Goal: Task Accomplishment & Management: Use online tool/utility

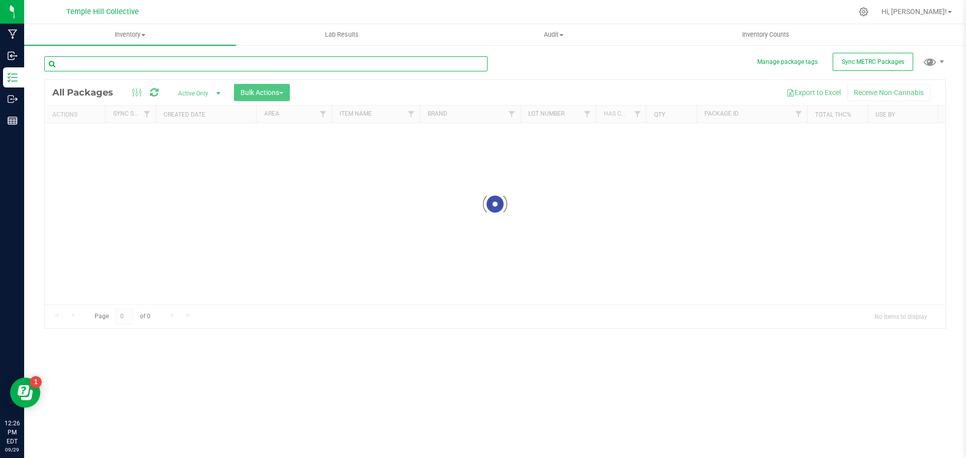
click at [120, 67] on div "Inventory All packages All inventory Waste log Create inventory Lab Results Aud…" at bounding box center [494, 241] width 941 height 434
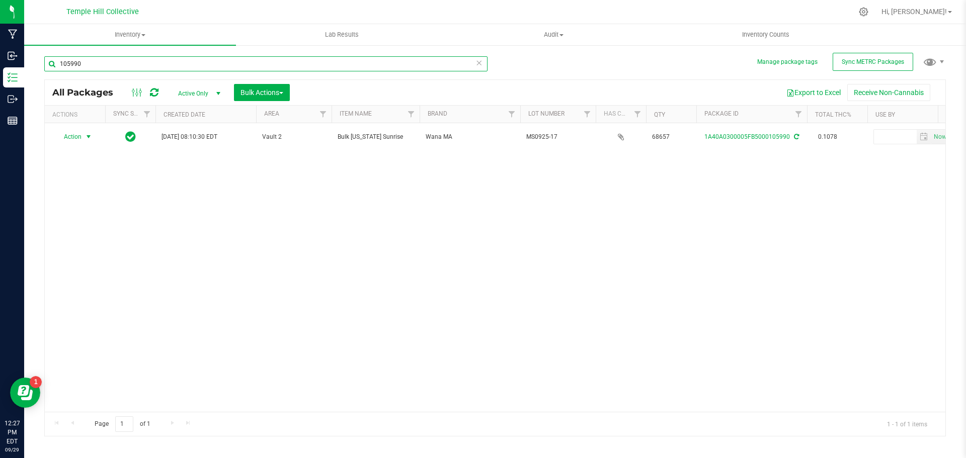
type input "105990"
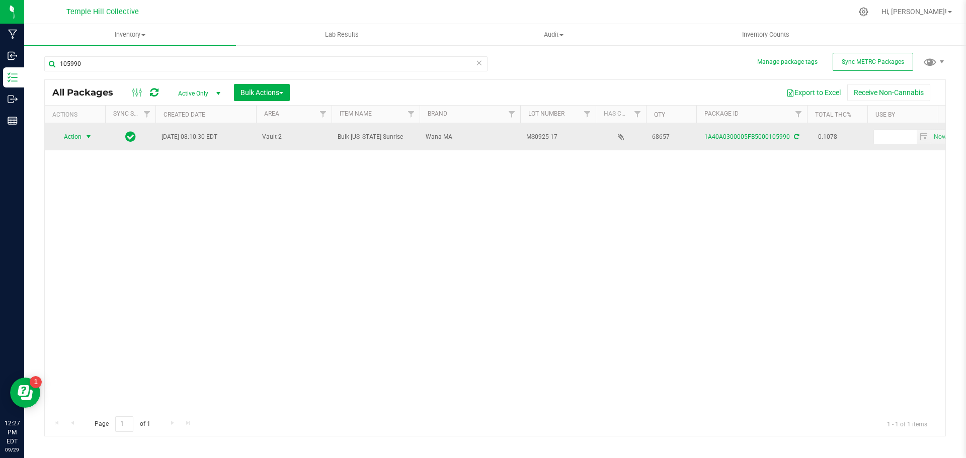
drag, startPoint x: 49, startPoint y: 140, endPoint x: 77, endPoint y: 137, distance: 27.8
click at [77, 137] on span "Action" at bounding box center [68, 137] width 27 height 14
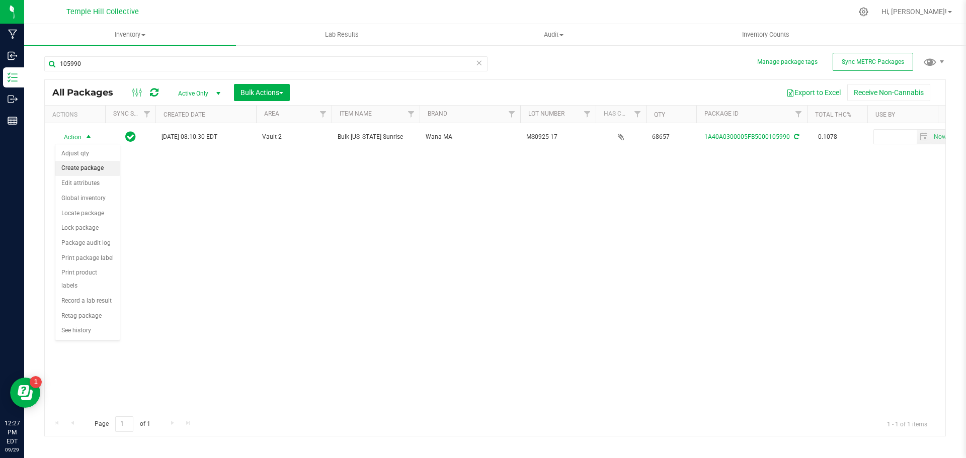
click at [87, 170] on li "Create package" at bounding box center [87, 168] width 64 height 15
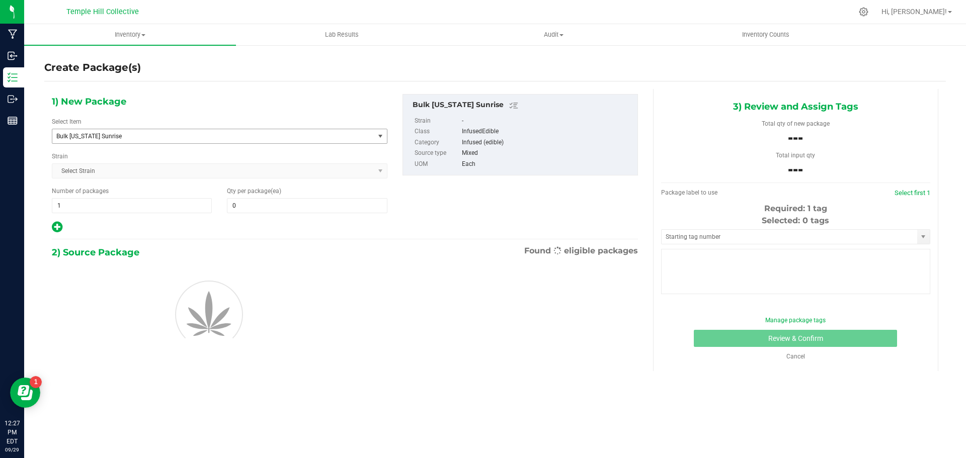
type input "0"
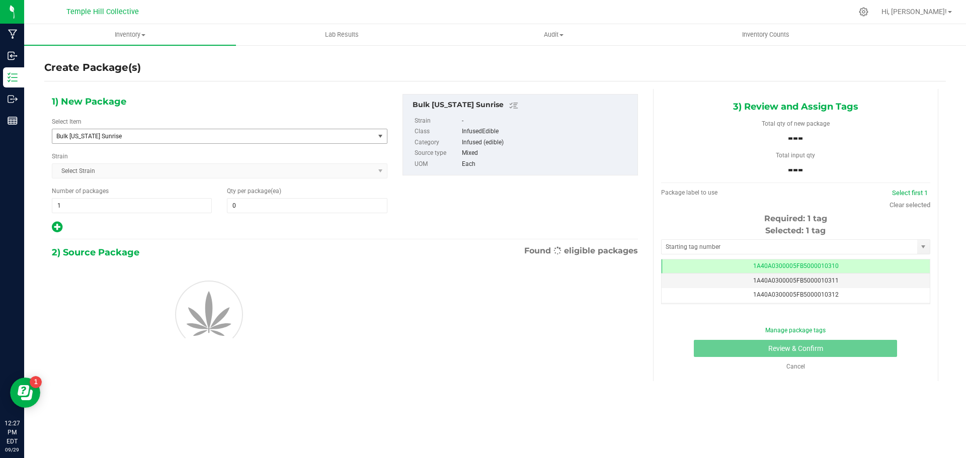
drag, startPoint x: 65, startPoint y: 139, endPoint x: 68, endPoint y: 132, distance: 7.5
click at [66, 138] on span "Bulk [US_STATE] Sunrise" at bounding box center [206, 136] width 301 height 7
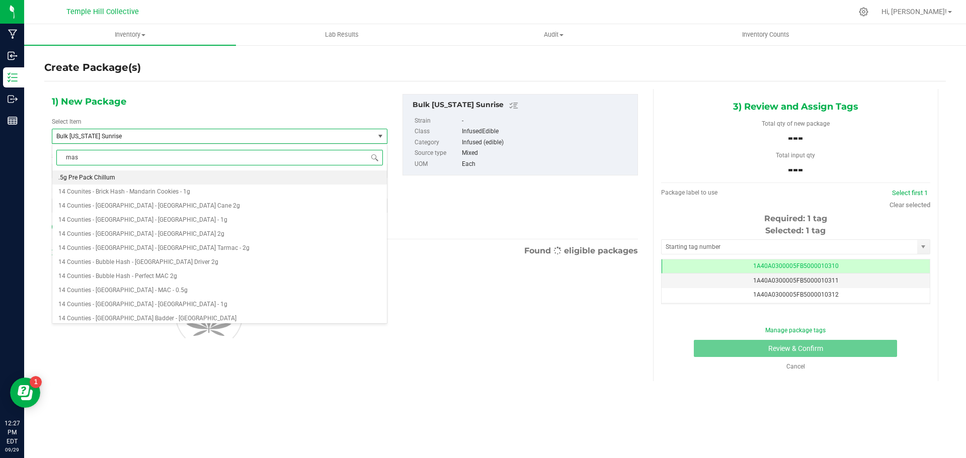
type input "mass"
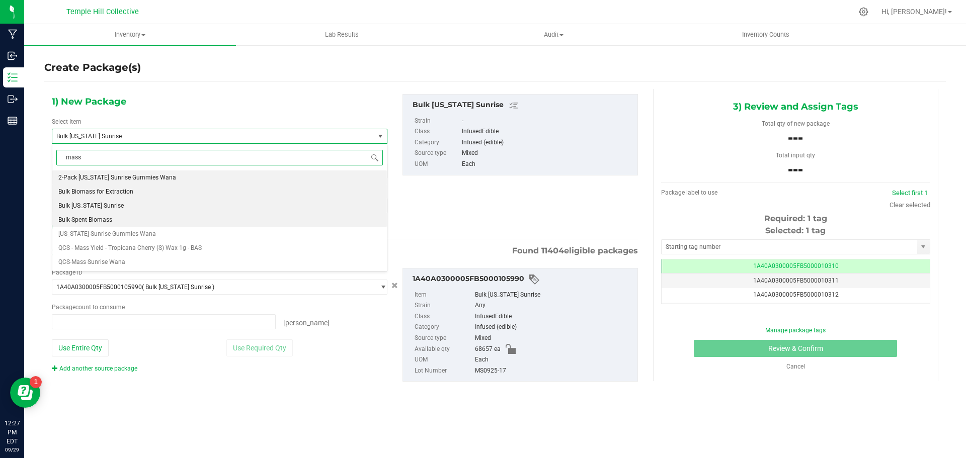
type input "0 ea"
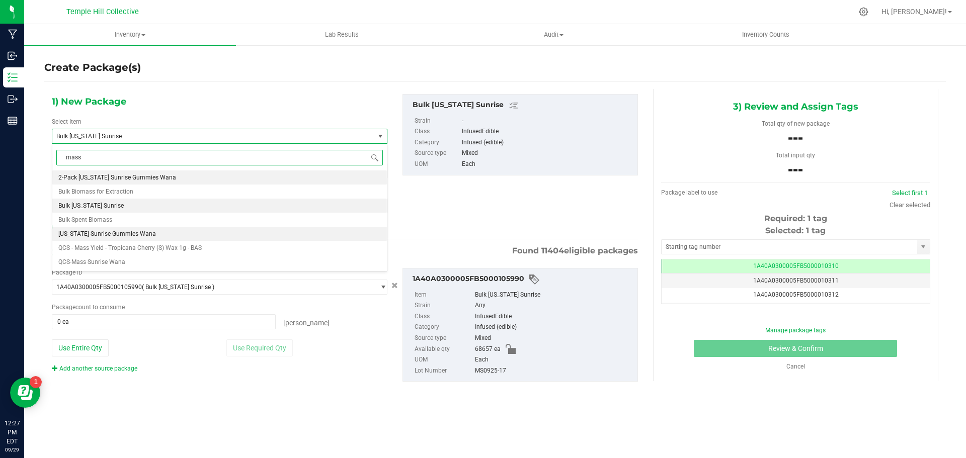
click at [149, 235] on span "[US_STATE] Sunrise Gummies Wana" at bounding box center [107, 233] width 98 height 7
type input "0"
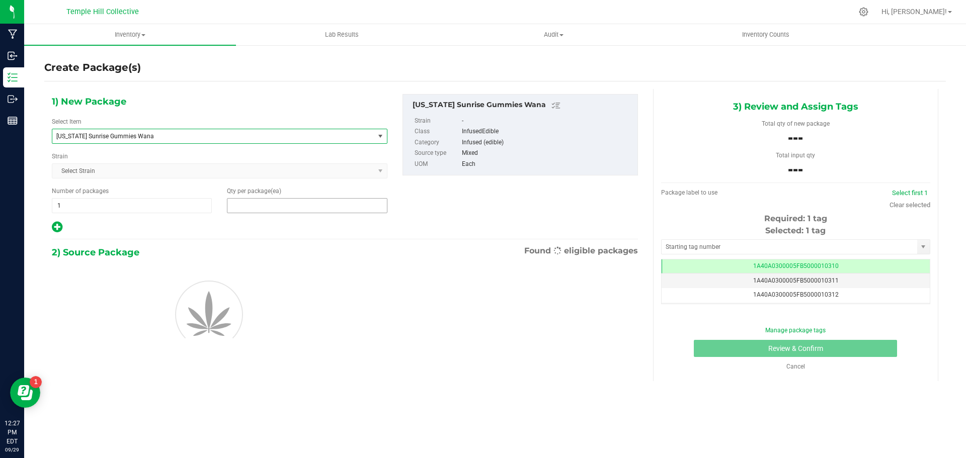
click at [236, 204] on span at bounding box center [307, 205] width 160 height 15
type input "18"
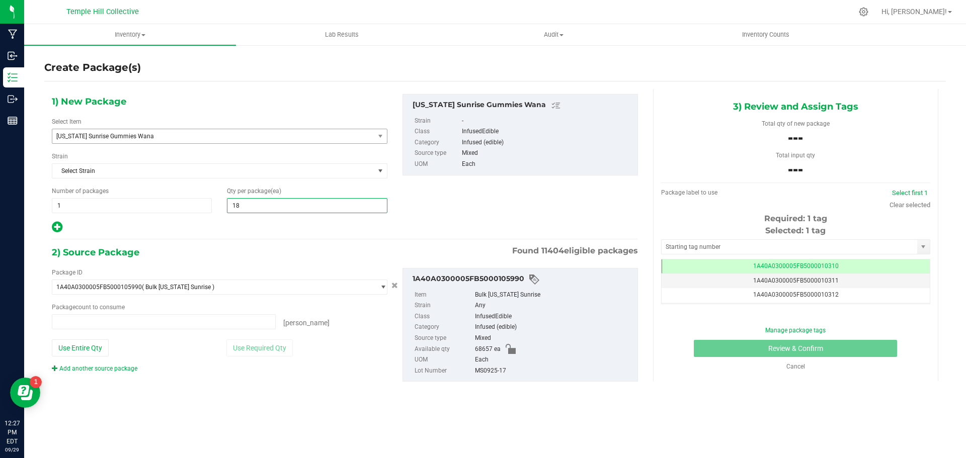
type input "0 ea"
type input "18"
click at [219, 319] on span at bounding box center [164, 321] width 224 height 15
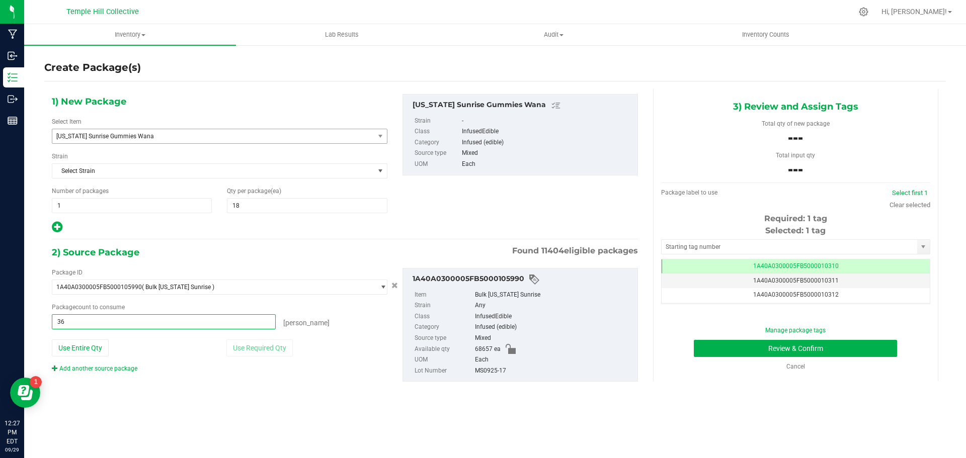
type input "360"
type input "360 ea"
drag, startPoint x: 512, startPoint y: 371, endPoint x: 484, endPoint y: 371, distance: 28.2
click at [471, 371] on li "Lot Number MS0925-17" at bounding box center [522, 371] width 217 height 11
copy li "MS0925-17"
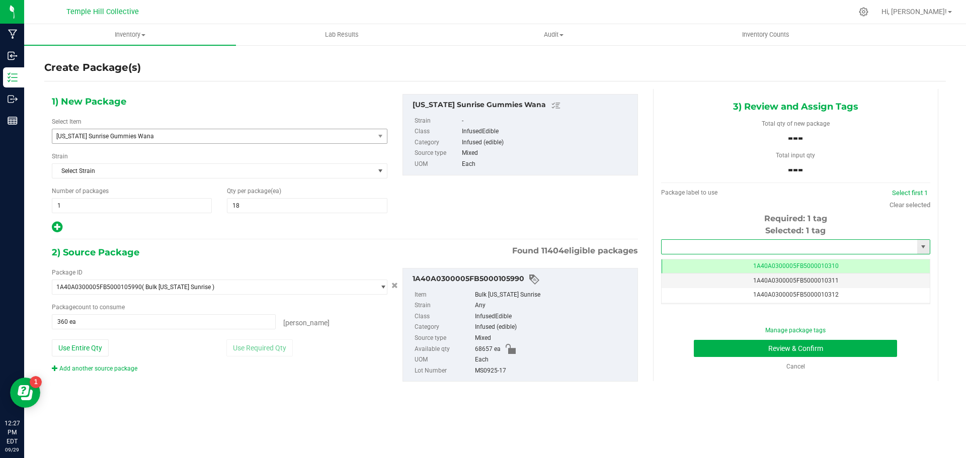
click at [732, 248] on input "text" at bounding box center [788, 247] width 255 height 14
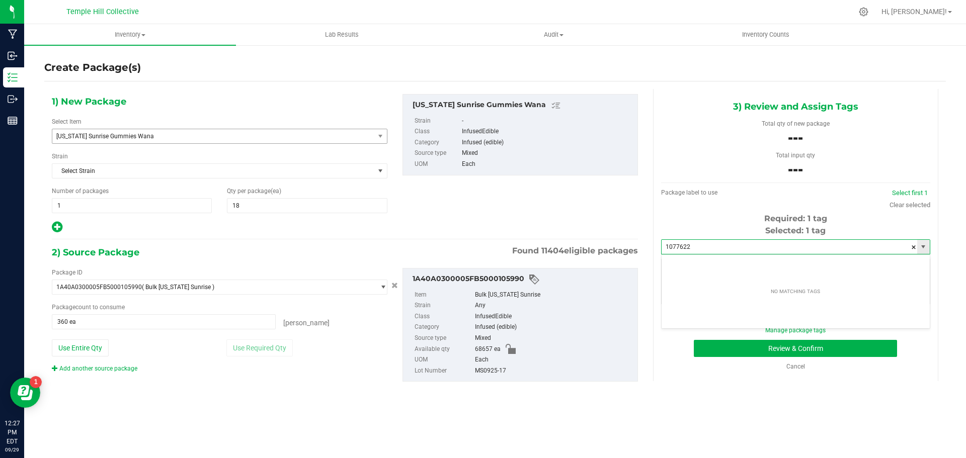
click at [676, 248] on input "1077622" at bounding box center [788, 247] width 255 height 14
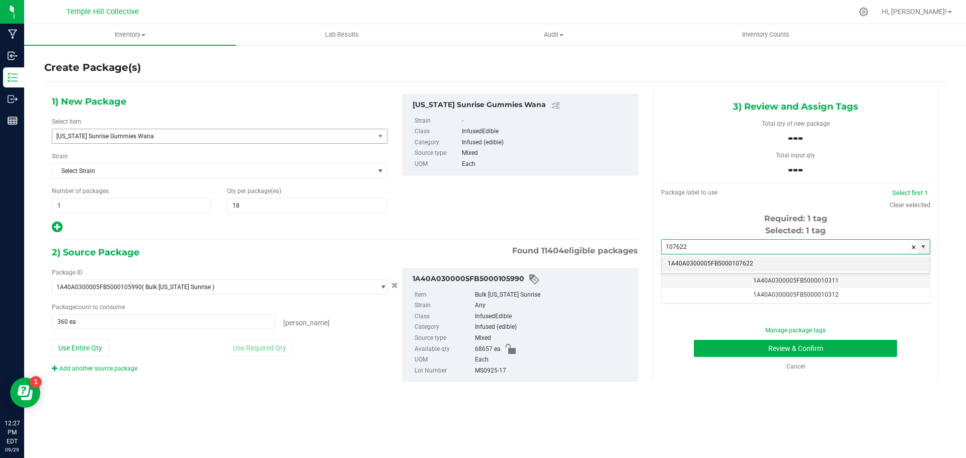
click at [713, 255] on div "1A40A0300005FB5000107622 No matching tags" at bounding box center [795, 264] width 269 height 20
click at [715, 263] on li "1A40A0300005FB5000107622" at bounding box center [795, 263] width 268 height 15
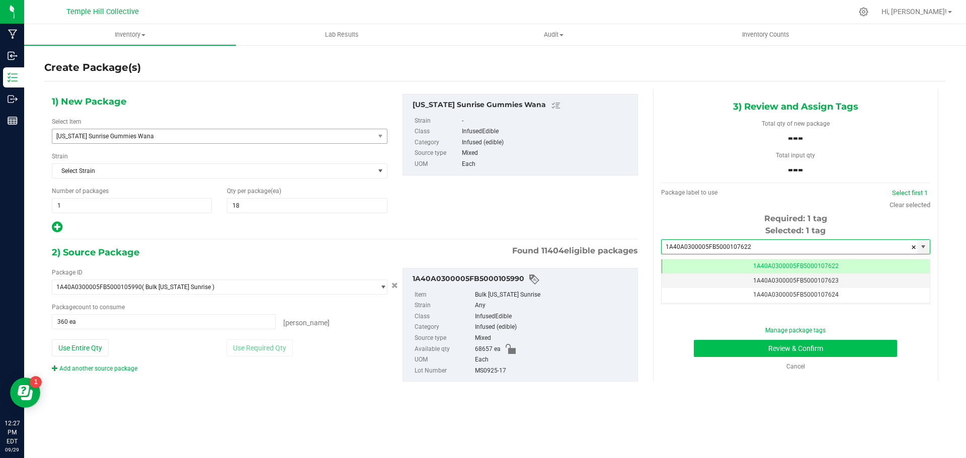
type input "1A40A0300005FB5000107622"
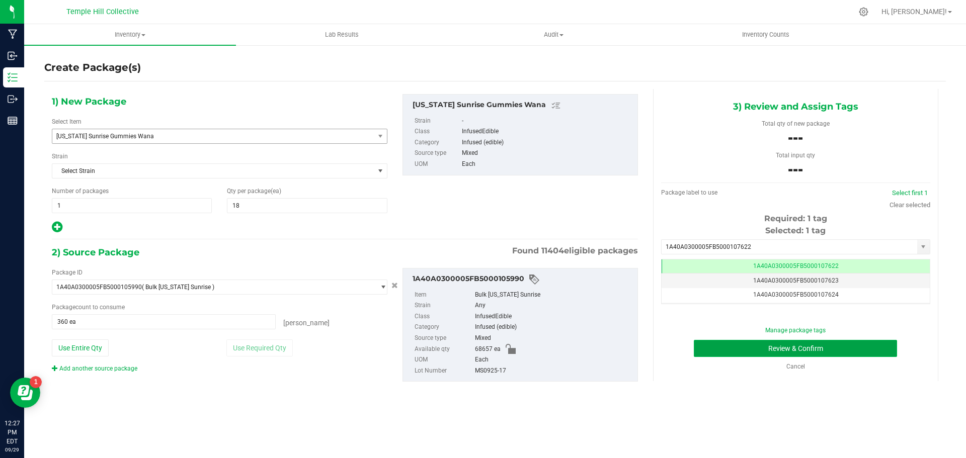
click at [764, 349] on button "Review & Confirm" at bounding box center [795, 348] width 203 height 17
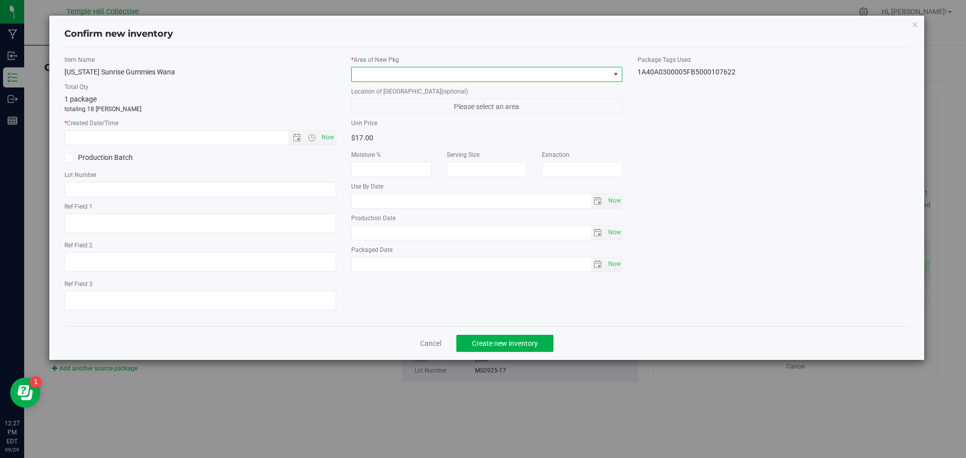
click at [434, 69] on span at bounding box center [481, 74] width 258 height 14
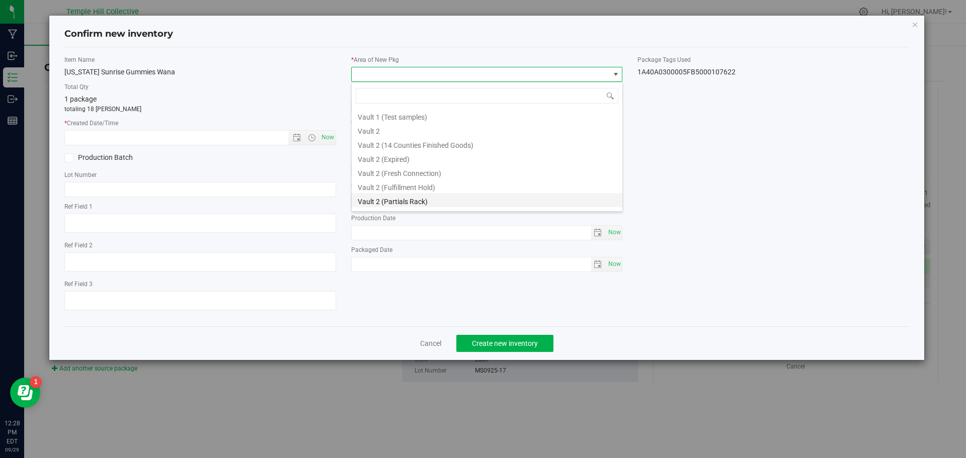
click at [420, 201] on li "Vault 2 (Partials Rack)" at bounding box center [487, 200] width 271 height 14
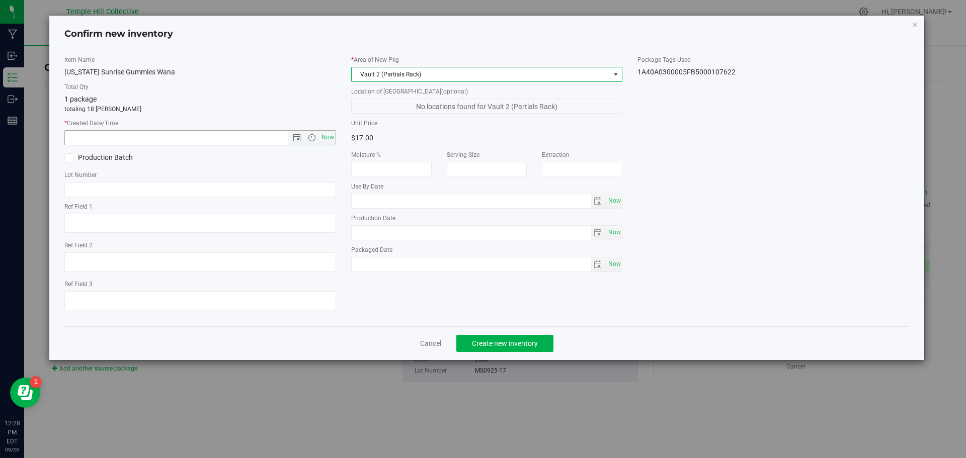
drag, startPoint x: 328, startPoint y: 134, endPoint x: 279, endPoint y: 172, distance: 62.5
click at [328, 136] on span "Now" at bounding box center [327, 137] width 17 height 15
type input "[DATE] 12:28 PM"
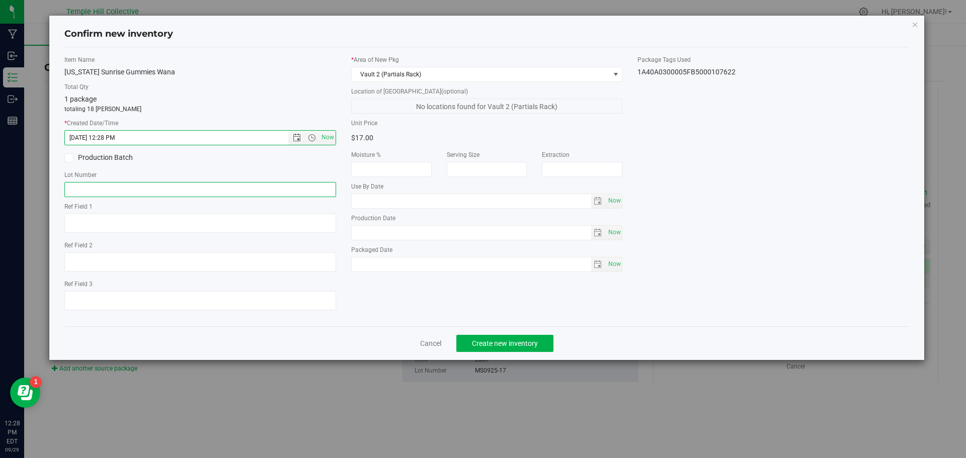
click at [213, 187] on input "text" at bounding box center [200, 189] width 272 height 15
paste input "MS0925-17"
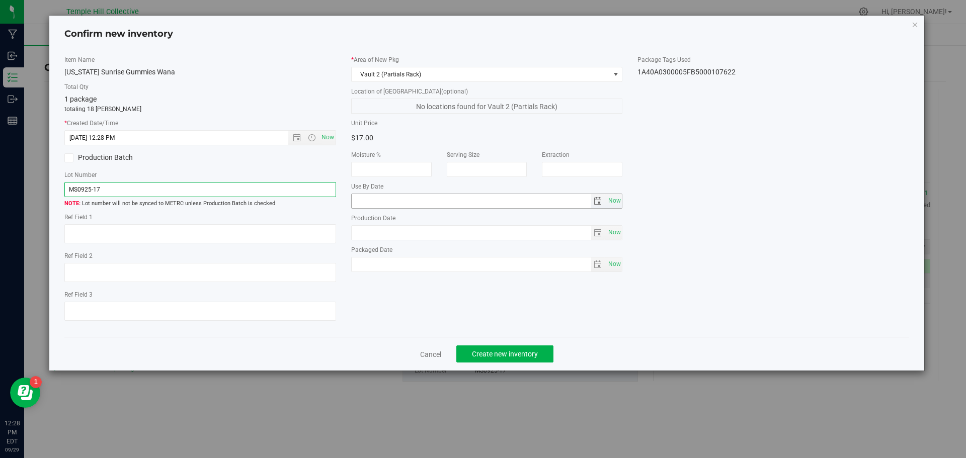
click at [597, 201] on span "select" at bounding box center [597, 201] width 8 height 8
type input "MS0925-17"
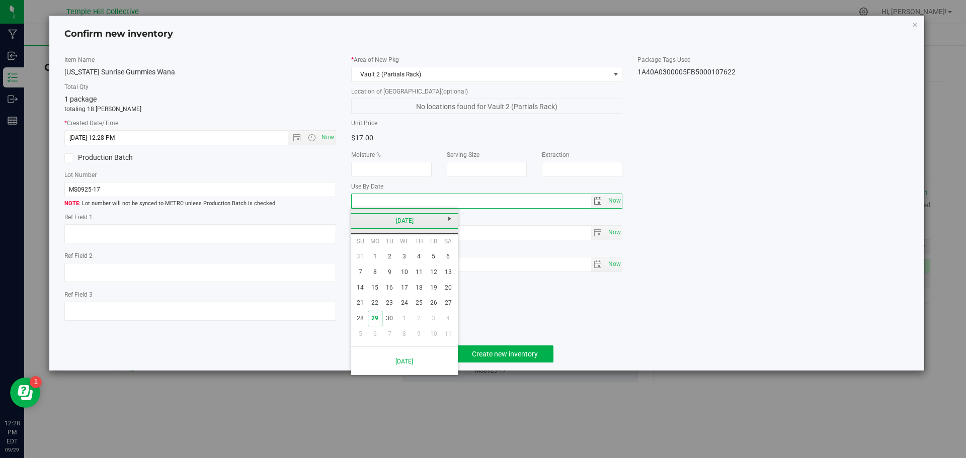
click at [414, 223] on link "[DATE]" at bounding box center [405, 221] width 108 height 16
click at [415, 223] on link "2025" at bounding box center [405, 221] width 108 height 16
click at [437, 283] on link "2026" at bounding box center [443, 277] width 26 height 26
click at [366, 303] on link "Sep" at bounding box center [366, 305] width 26 height 26
click at [415, 292] on link "17" at bounding box center [418, 288] width 15 height 16
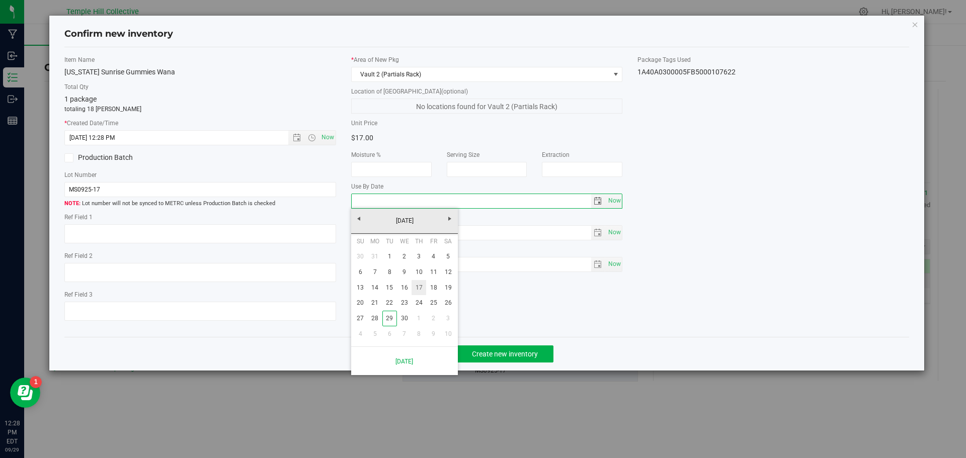
type input "[DATE]"
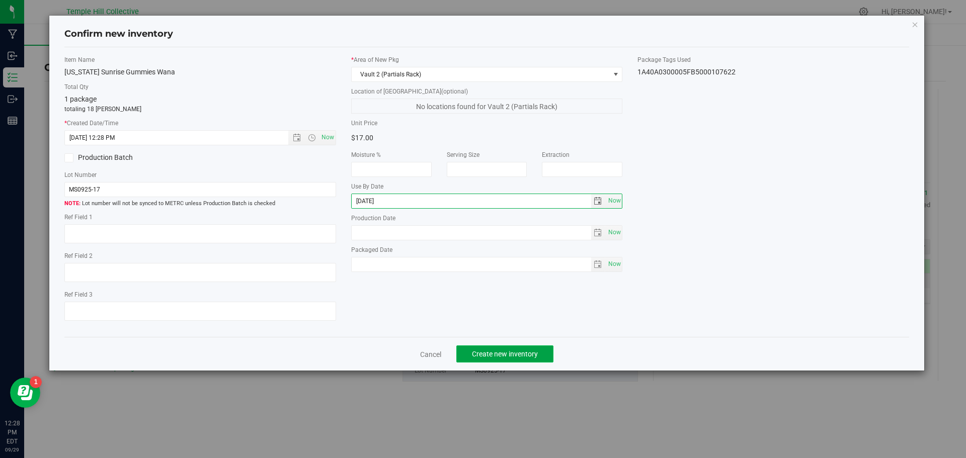
click at [496, 357] on span "Create new inventory" at bounding box center [505, 354] width 66 height 8
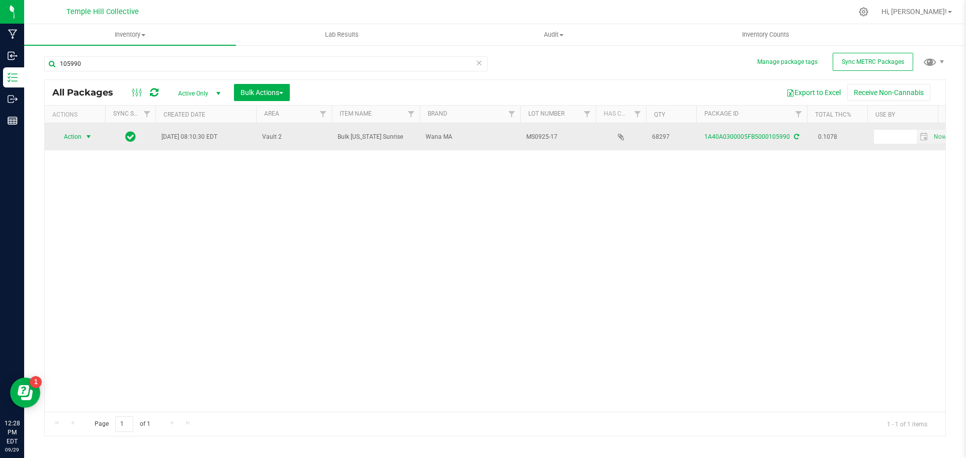
click at [75, 139] on span "Action" at bounding box center [68, 137] width 27 height 14
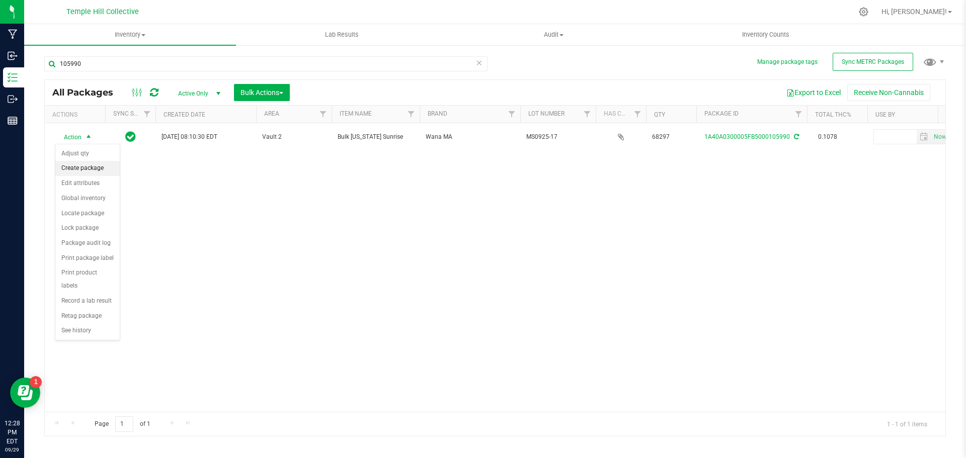
click at [76, 161] on li "Create package" at bounding box center [87, 168] width 64 height 15
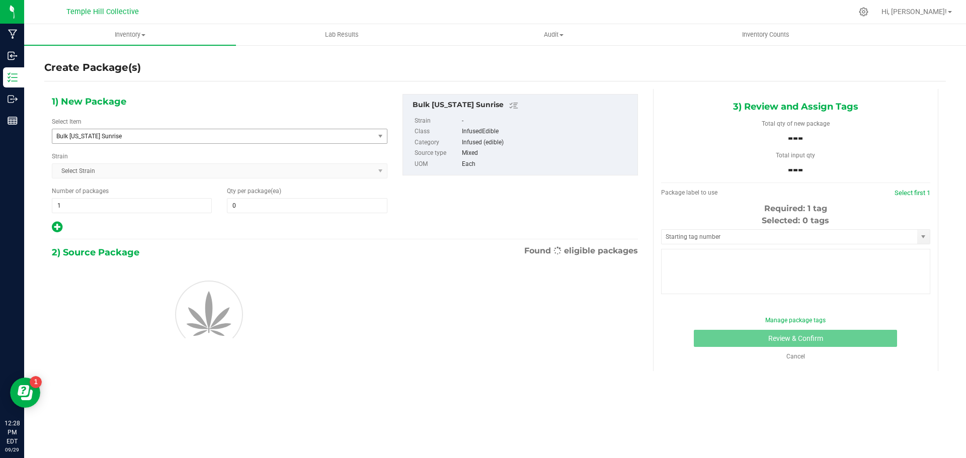
type input "0"
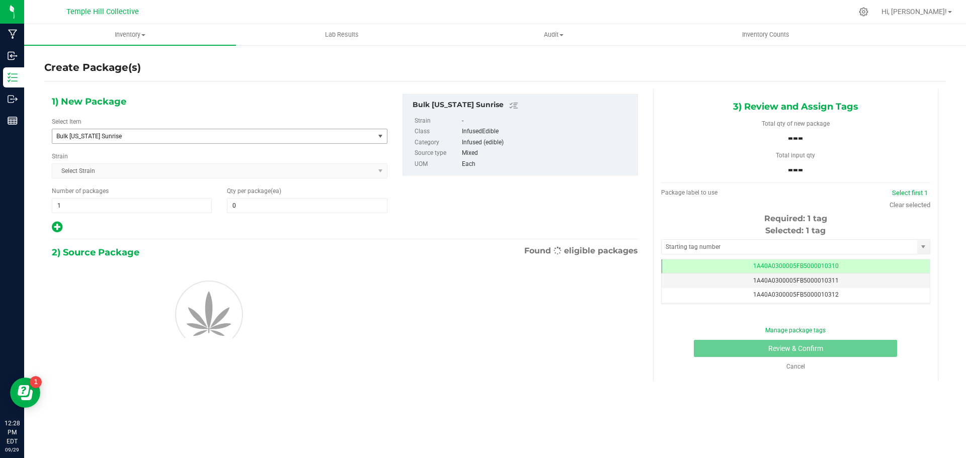
click at [131, 132] on span "Bulk [US_STATE] Sunrise" at bounding box center [213, 136] width 322 height 14
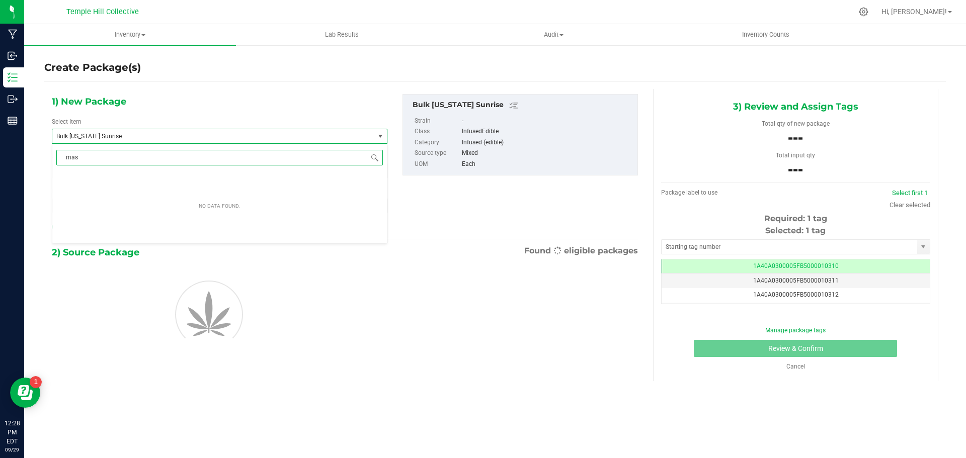
type input "mass"
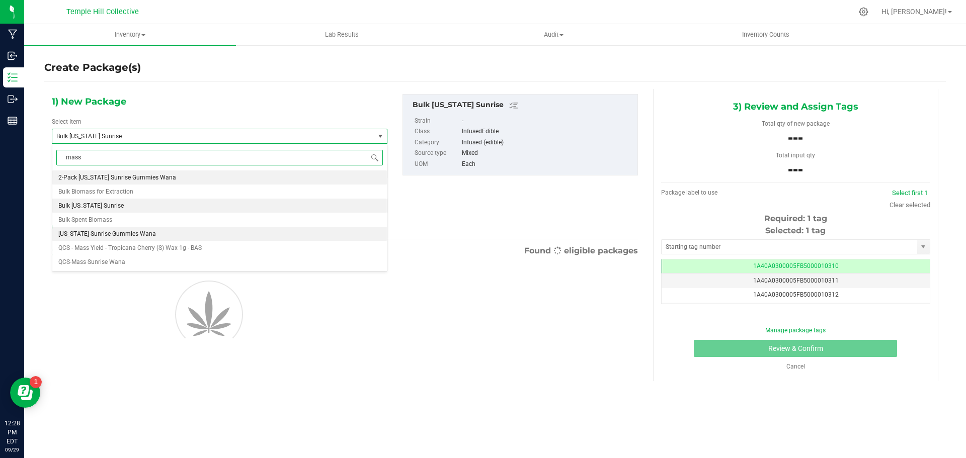
click at [175, 232] on li "[US_STATE] Sunrise Gummies Wana" at bounding box center [219, 234] width 334 height 14
type input "0"
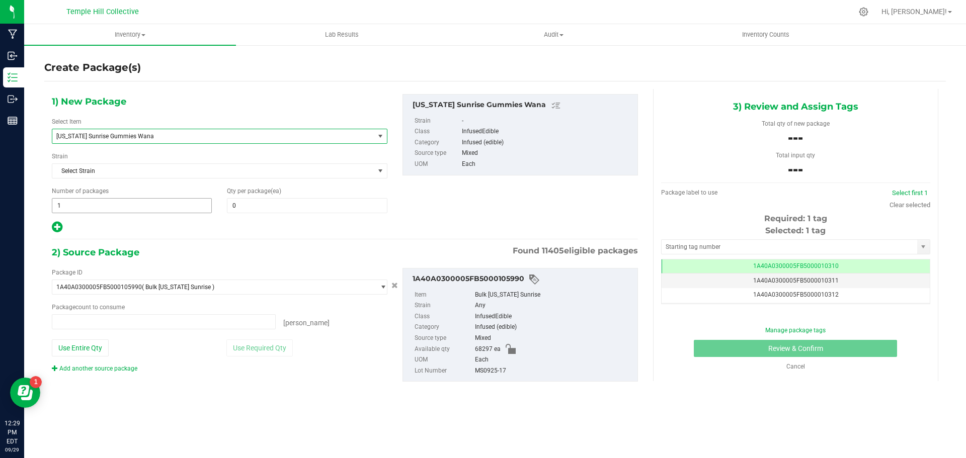
type input "0 ea"
click at [111, 208] on span "1 1" at bounding box center [132, 205] width 160 height 15
type input "175"
click at [324, 210] on span at bounding box center [307, 205] width 160 height 15
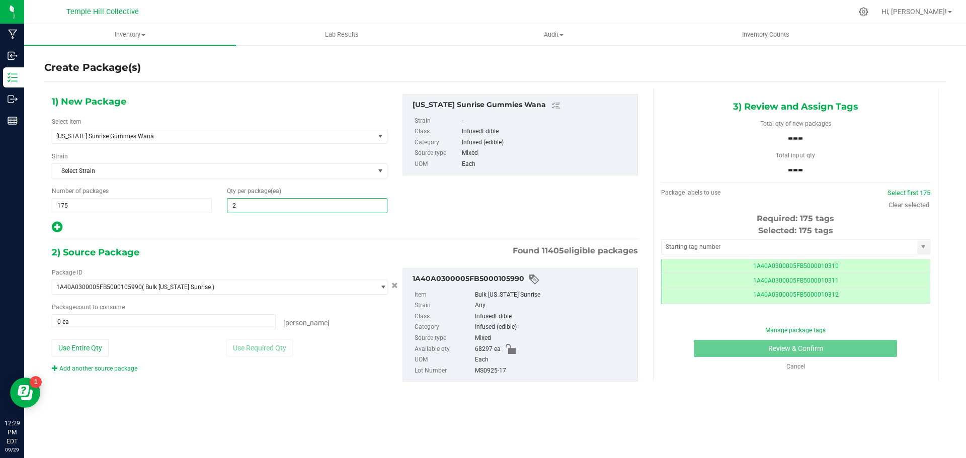
type input "20"
click at [89, 319] on span at bounding box center [164, 321] width 224 height 15
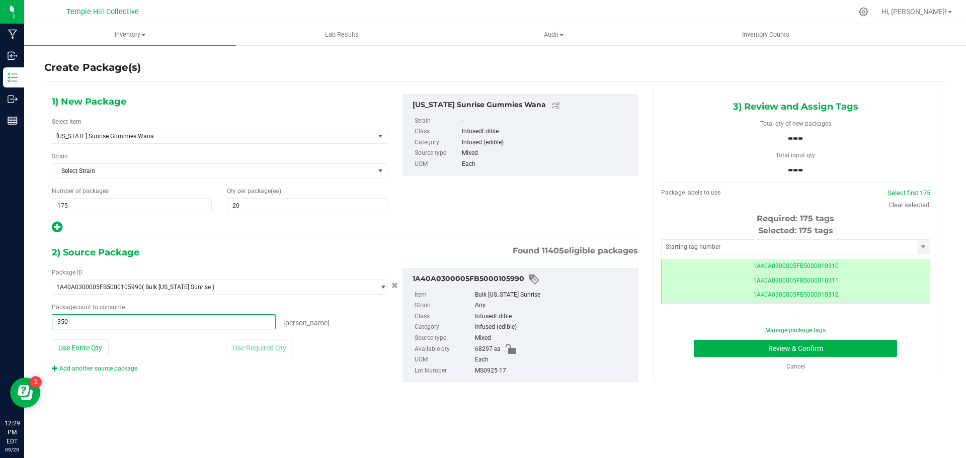
type input "3500"
type input "3500 ea"
click at [790, 247] on input "text" at bounding box center [788, 247] width 255 height 14
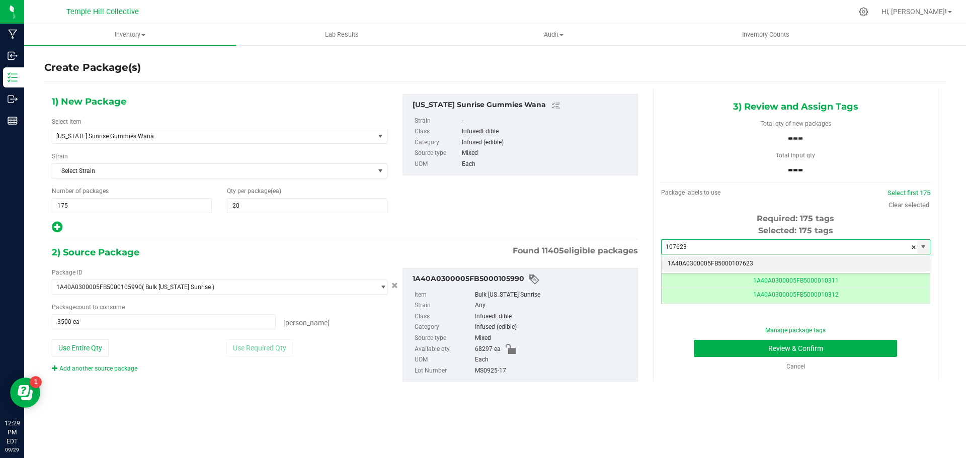
click at [691, 259] on li "1A40A0300005FB5000107623" at bounding box center [795, 263] width 268 height 15
type input "1A40A0300005FB5000107623"
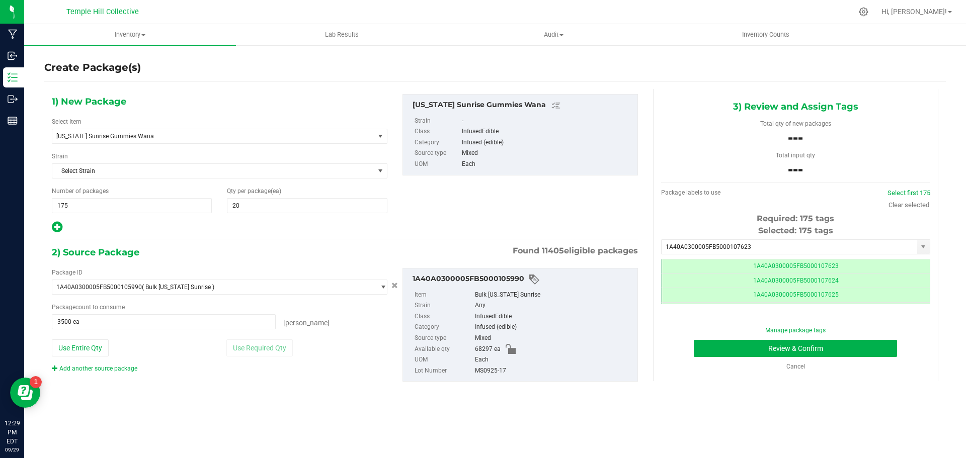
click at [736, 360] on div "Manage package tags Review & Confirm Cancel" at bounding box center [795, 348] width 254 height 45
click at [731, 352] on button "Review & Confirm" at bounding box center [795, 348] width 203 height 17
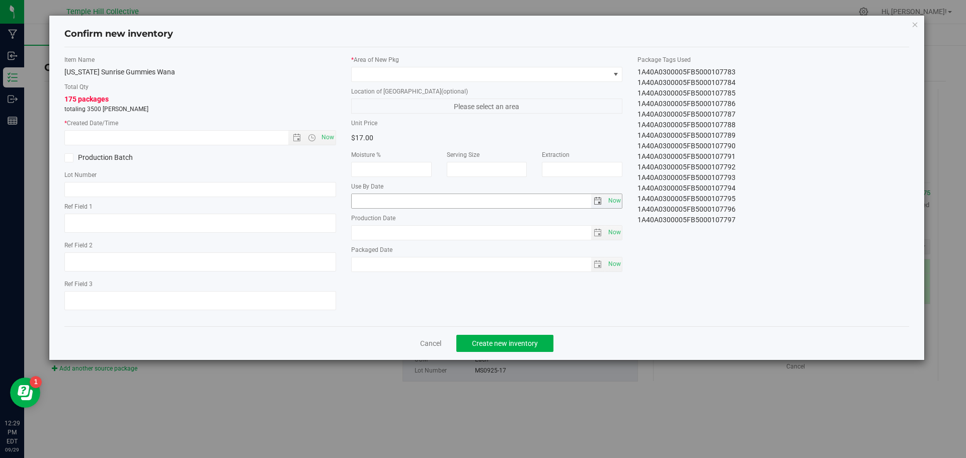
click at [593, 205] on span "select" at bounding box center [598, 201] width 15 height 14
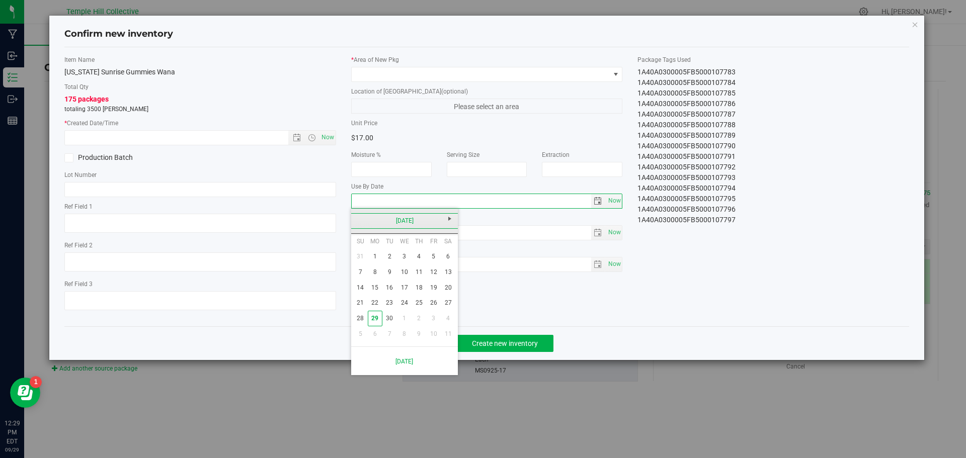
click at [419, 224] on link "[DATE]" at bounding box center [405, 221] width 108 height 16
click at [399, 224] on link "2025" at bounding box center [405, 221] width 108 height 16
click at [438, 278] on link "2026" at bounding box center [443, 277] width 26 height 26
click at [370, 303] on link "Sep" at bounding box center [366, 305] width 26 height 26
click at [424, 291] on link "17" at bounding box center [418, 288] width 15 height 16
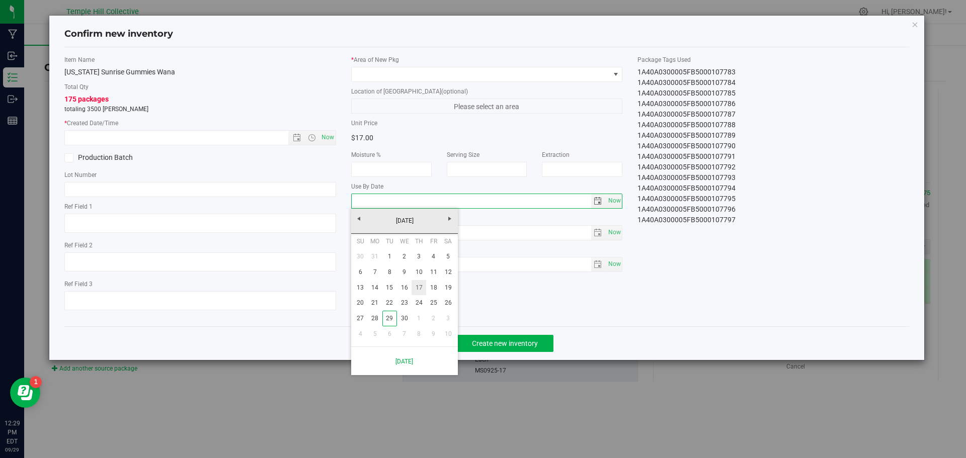
type input "[DATE]"
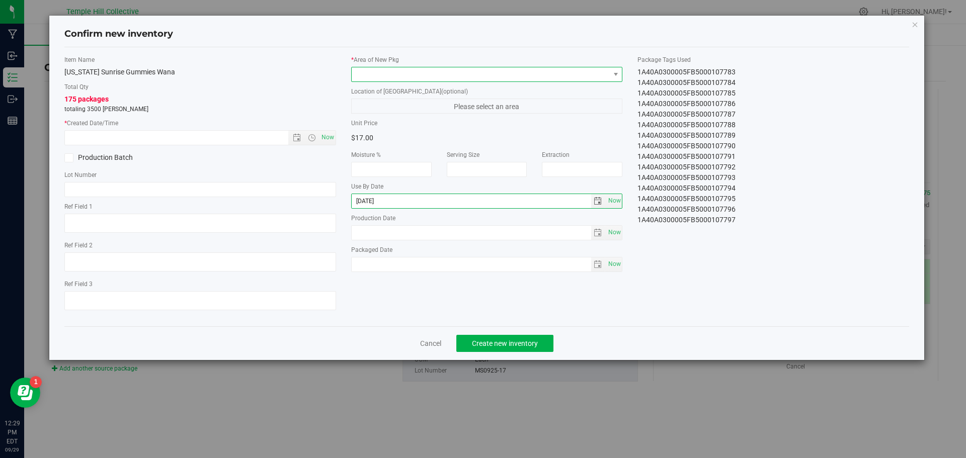
click at [367, 78] on span at bounding box center [481, 74] width 258 height 14
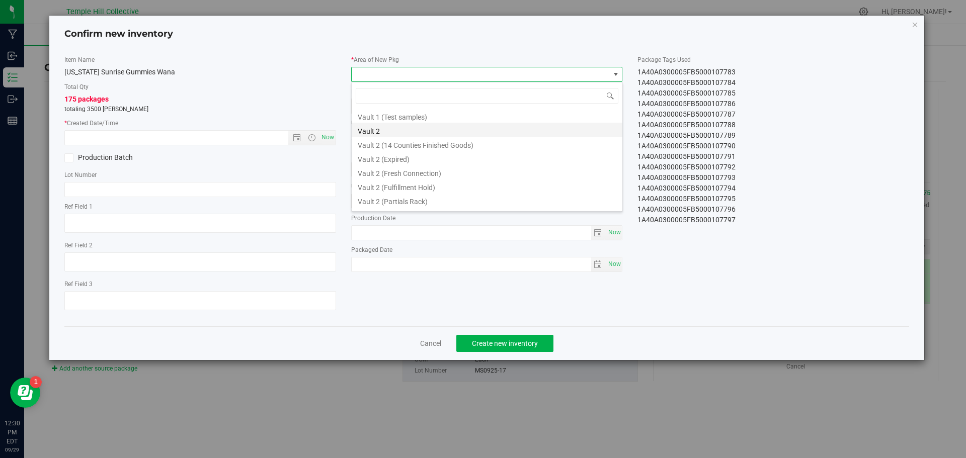
click at [383, 129] on li "Vault 2" at bounding box center [487, 130] width 271 height 14
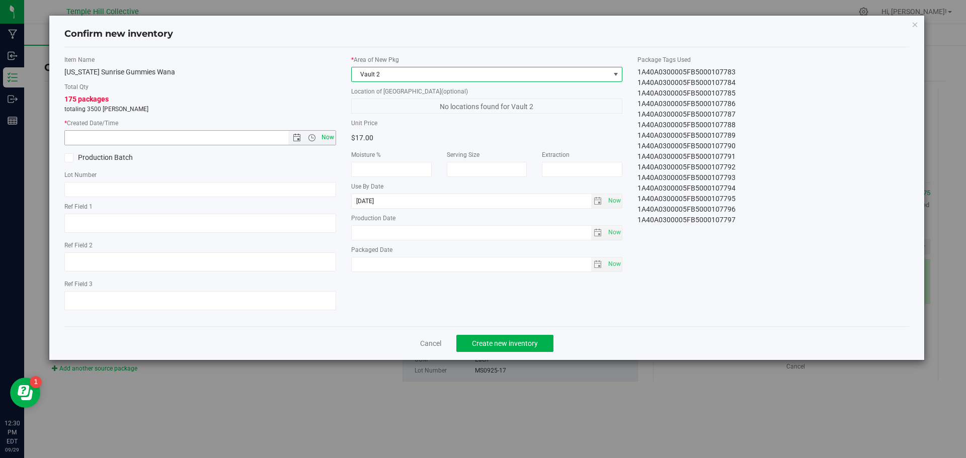
click at [331, 142] on span "Now" at bounding box center [327, 137] width 17 height 15
type input "[DATE] 12:30 PM"
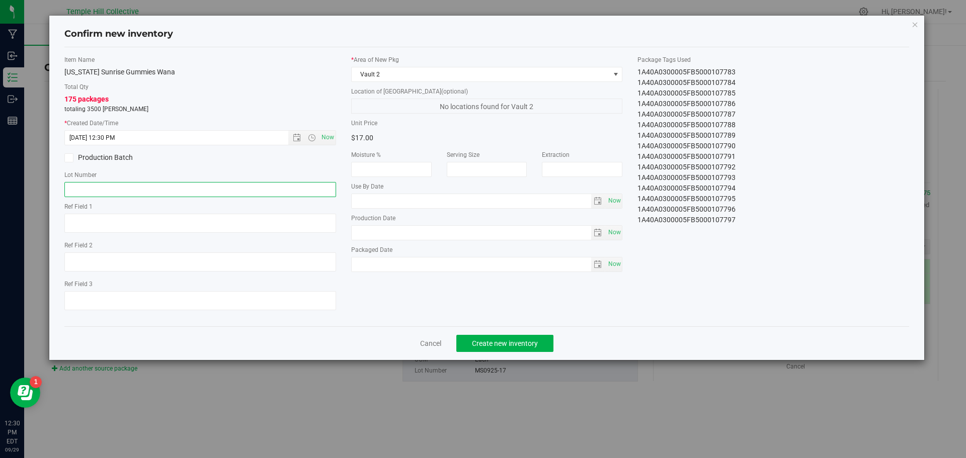
click at [213, 191] on input "text" at bounding box center [200, 189] width 272 height 15
paste input "MS0925-17"
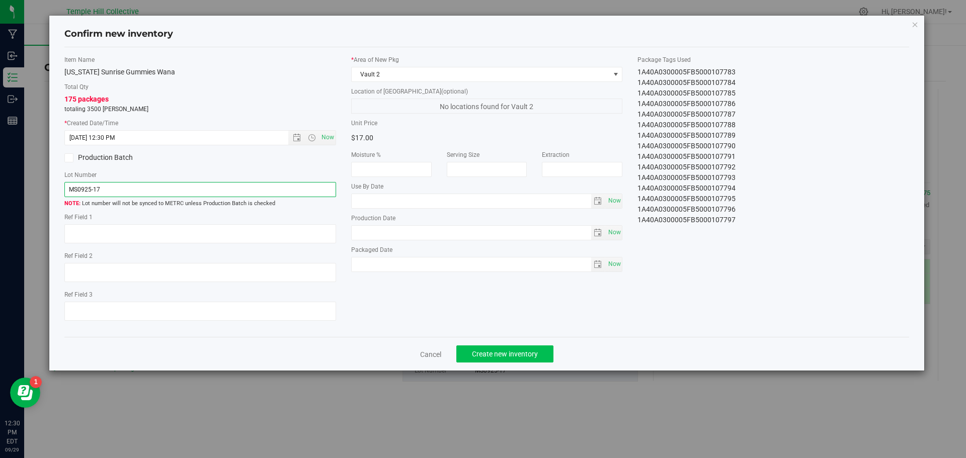
type input "MS0925-17"
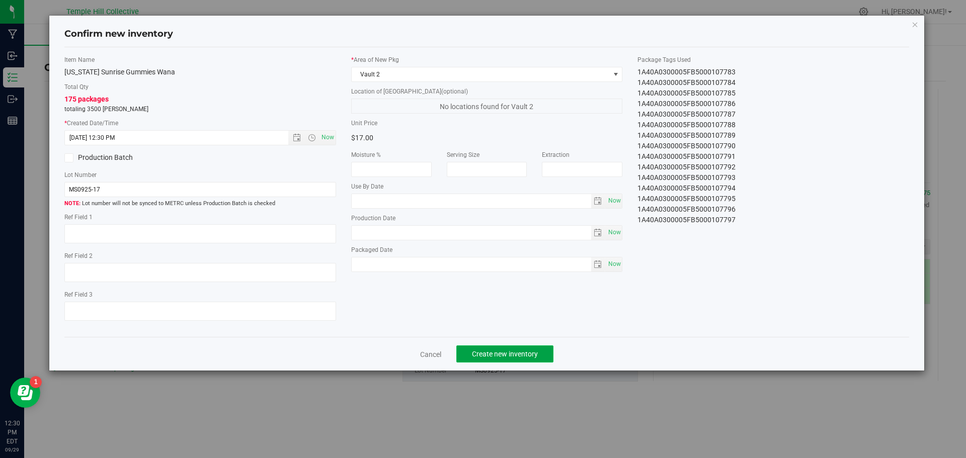
click at [529, 350] on span "Create new inventory" at bounding box center [505, 354] width 66 height 8
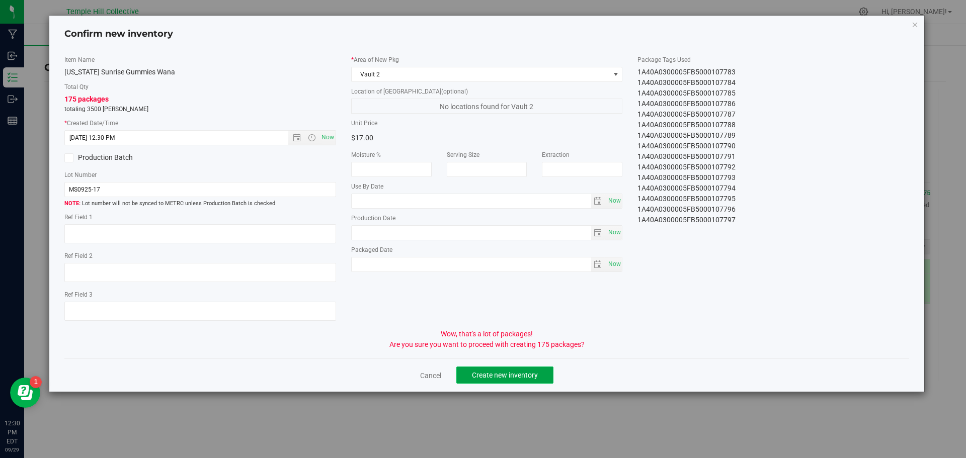
click at [526, 371] on span "Create new inventory" at bounding box center [505, 375] width 66 height 8
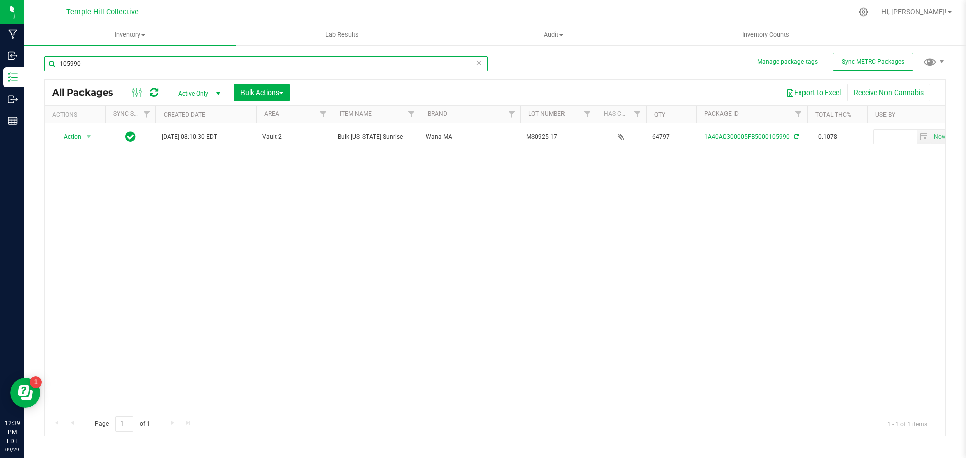
click at [102, 65] on input "105990" at bounding box center [265, 63] width 443 height 15
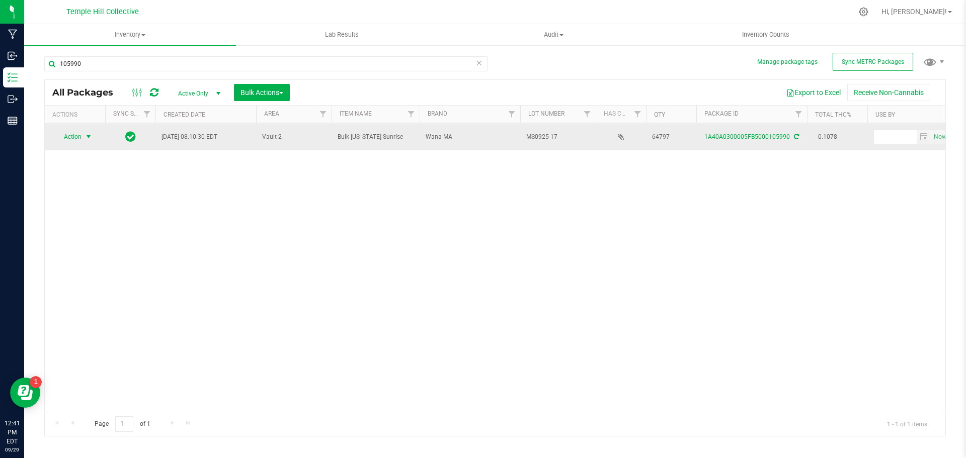
click at [79, 136] on span "Action" at bounding box center [68, 137] width 27 height 14
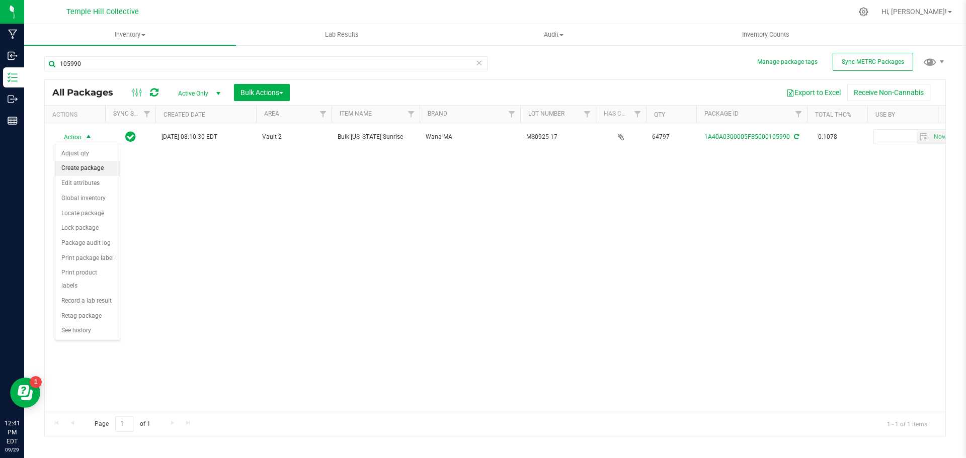
click at [98, 166] on li "Create package" at bounding box center [87, 168] width 64 height 15
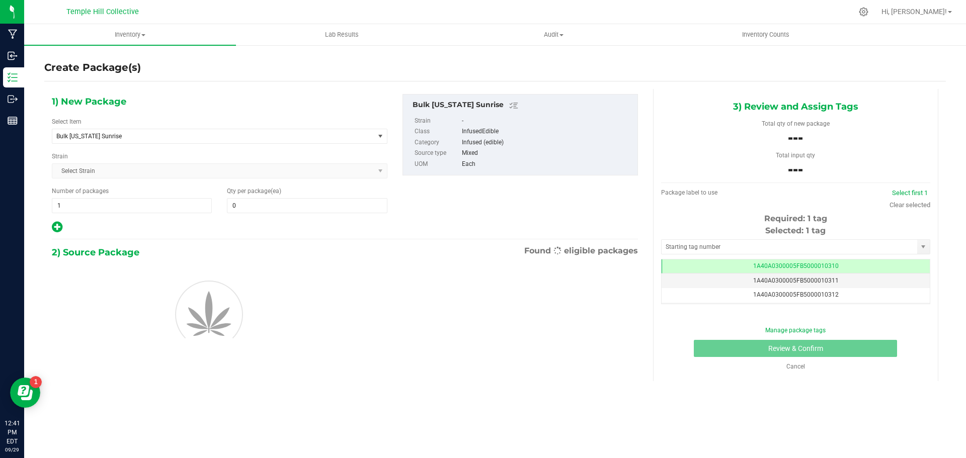
scroll to position [0, -1]
click at [108, 129] on span "Bulk [US_STATE] Sunrise" at bounding box center [213, 136] width 322 height 14
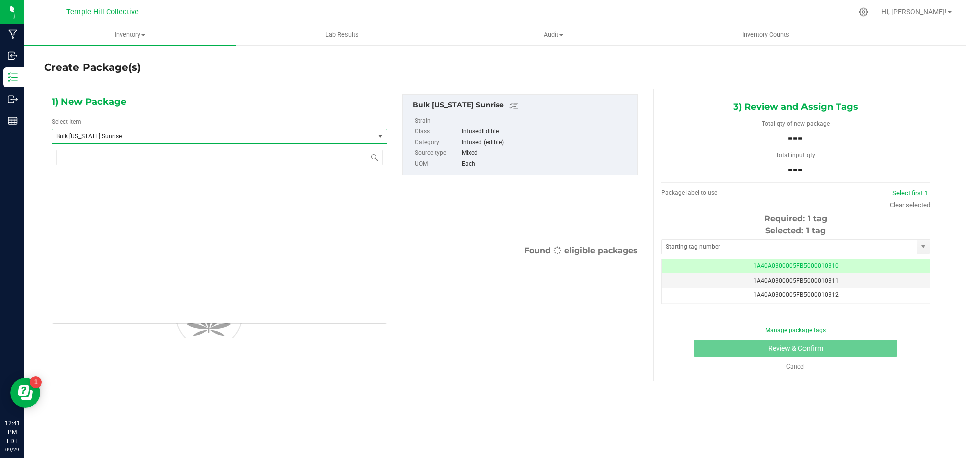
scroll to position [4562, 0]
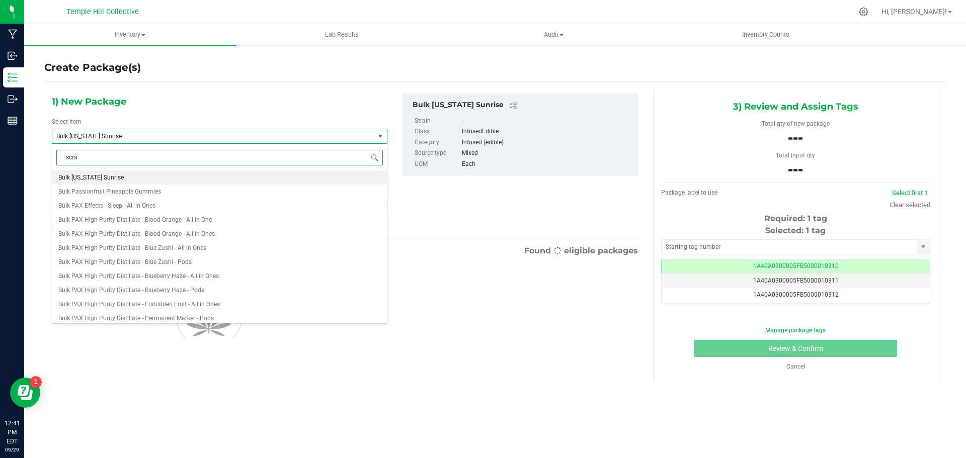
type input "scrap"
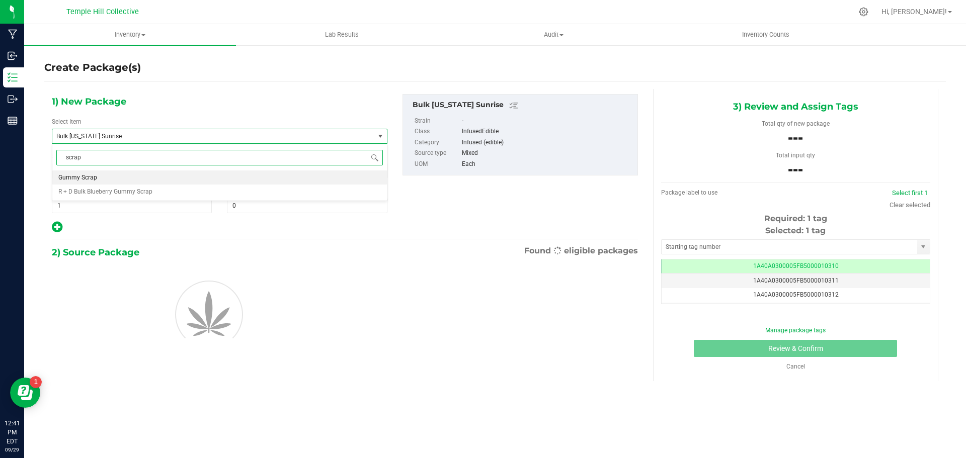
click at [146, 177] on li "Gummy Scrap" at bounding box center [219, 177] width 334 height 14
type input "0.0000"
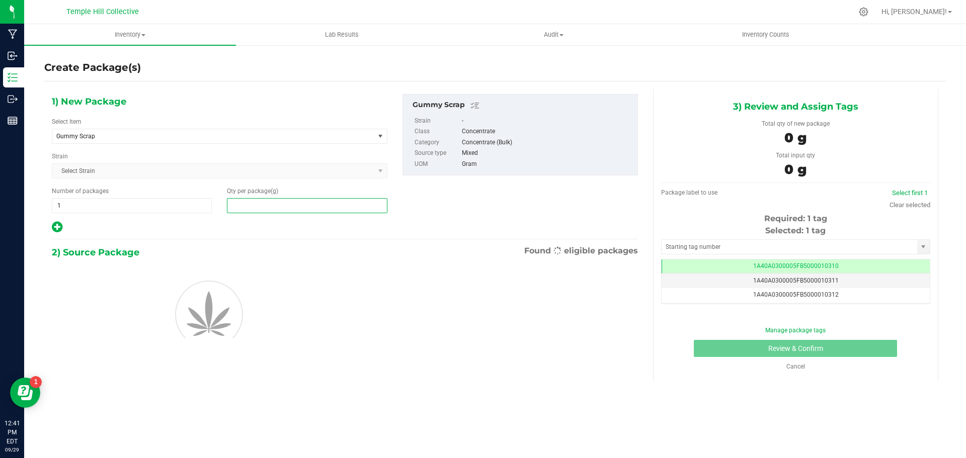
click at [265, 206] on span at bounding box center [307, 205] width 160 height 15
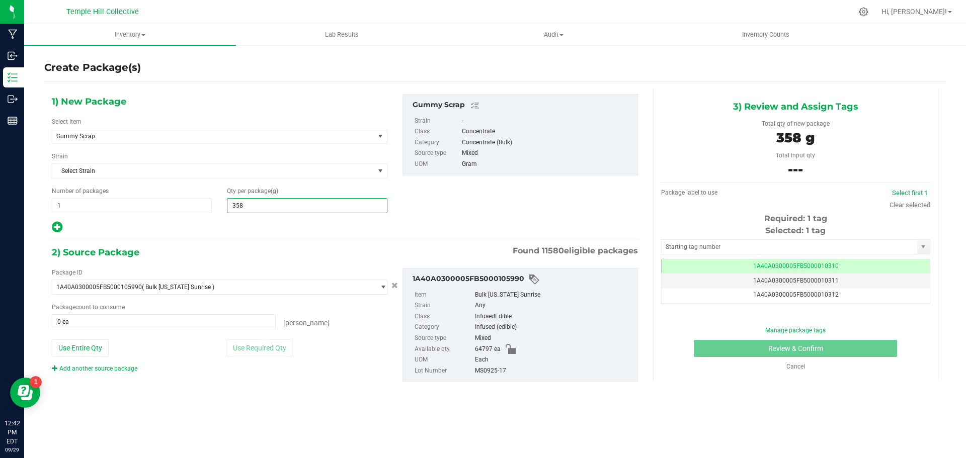
type input "3580"
type input "3,580.0000"
click at [85, 318] on span at bounding box center [164, 321] width 224 height 15
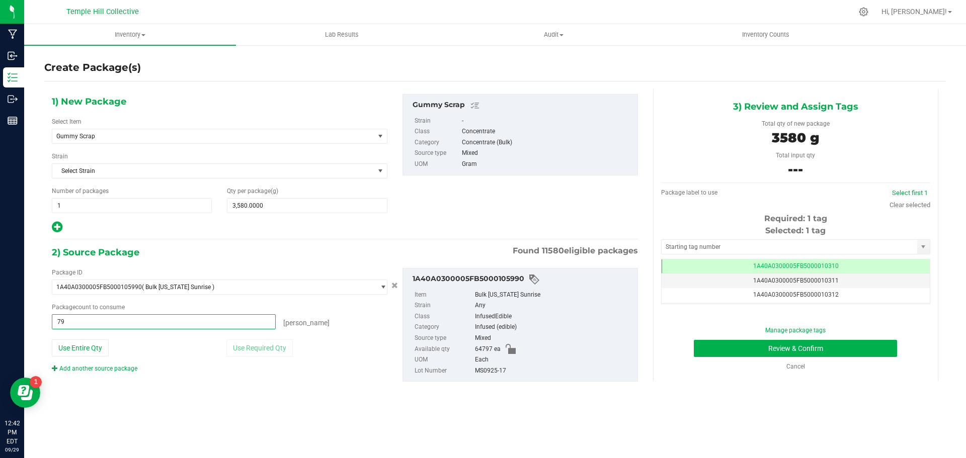
type input "796"
type input "796 ea"
click at [757, 248] on input "text" at bounding box center [788, 247] width 255 height 14
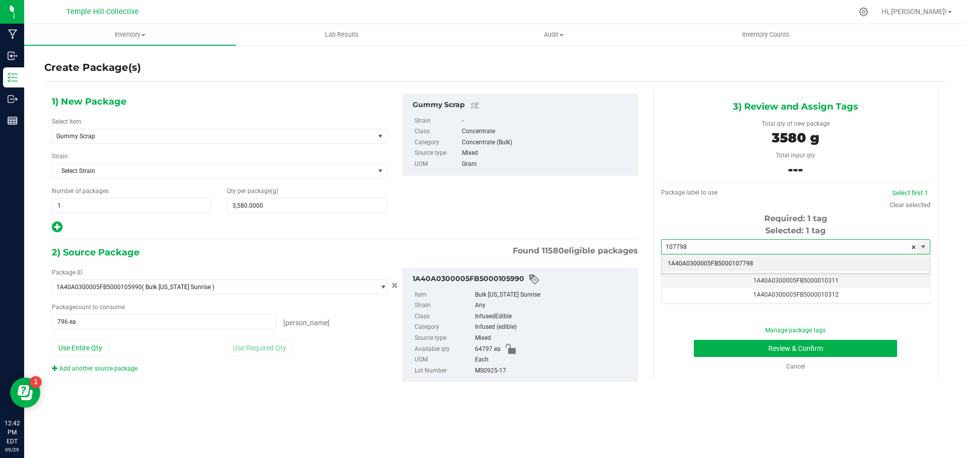
click at [669, 264] on li "1A40A0300005FB5000107798" at bounding box center [795, 263] width 268 height 15
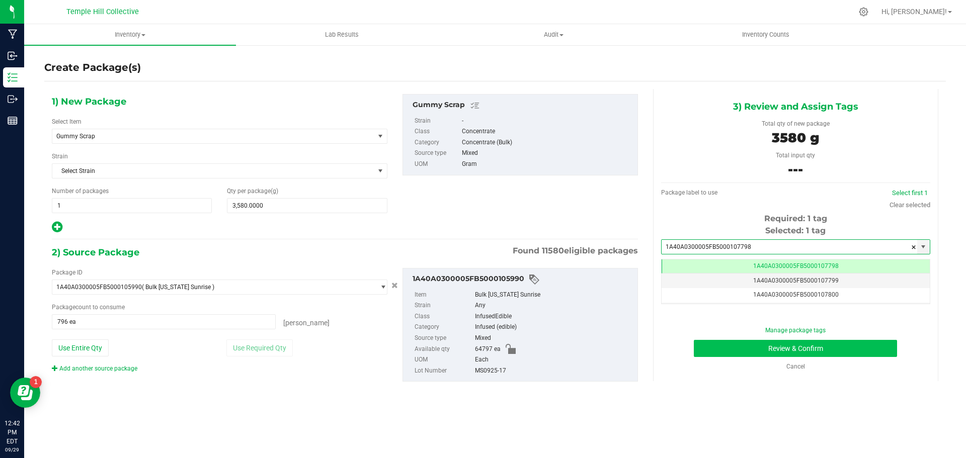
scroll to position [0, -1]
type input "1A40A0300005FB5000107798"
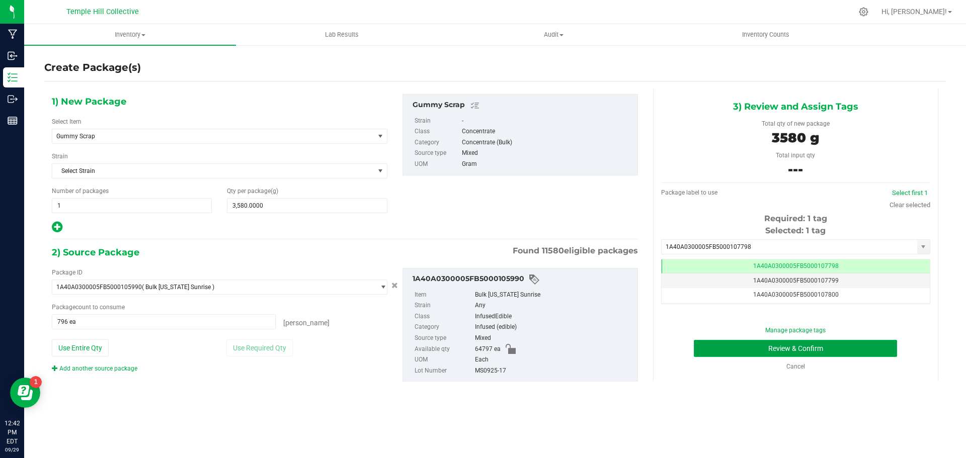
click at [727, 348] on button "Review & Confirm" at bounding box center [795, 348] width 203 height 17
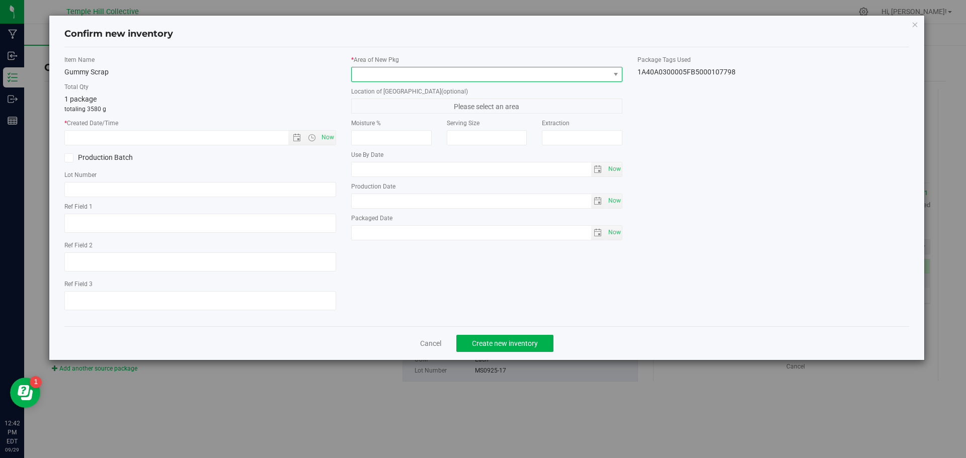
click at [451, 70] on span at bounding box center [481, 74] width 258 height 14
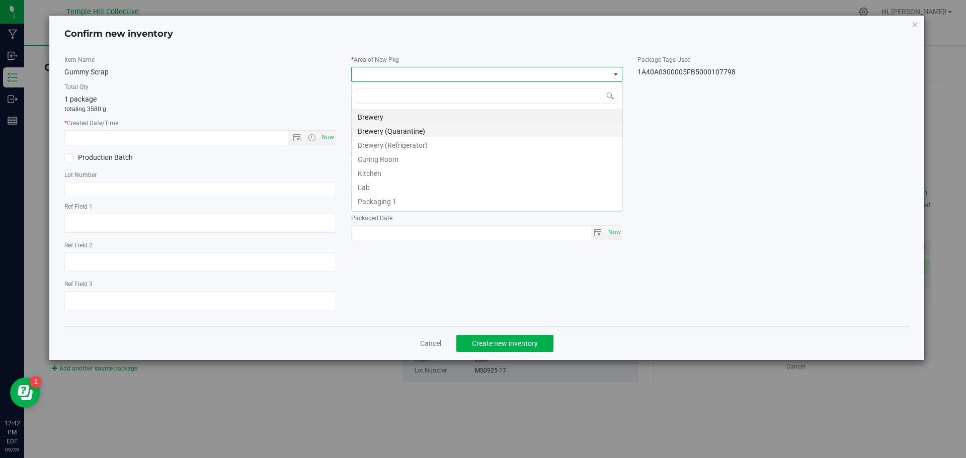
scroll to position [15, 272]
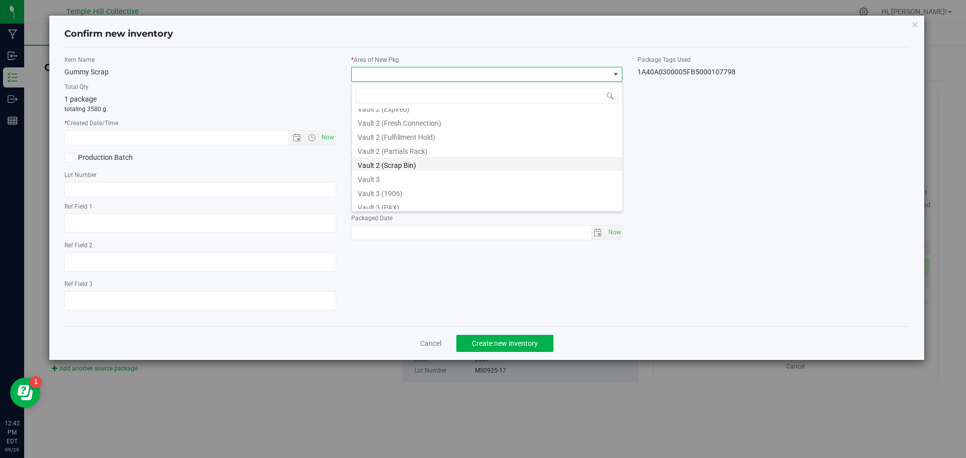
click at [411, 162] on li "Vault 2 (Scrap Bin)" at bounding box center [487, 164] width 271 height 14
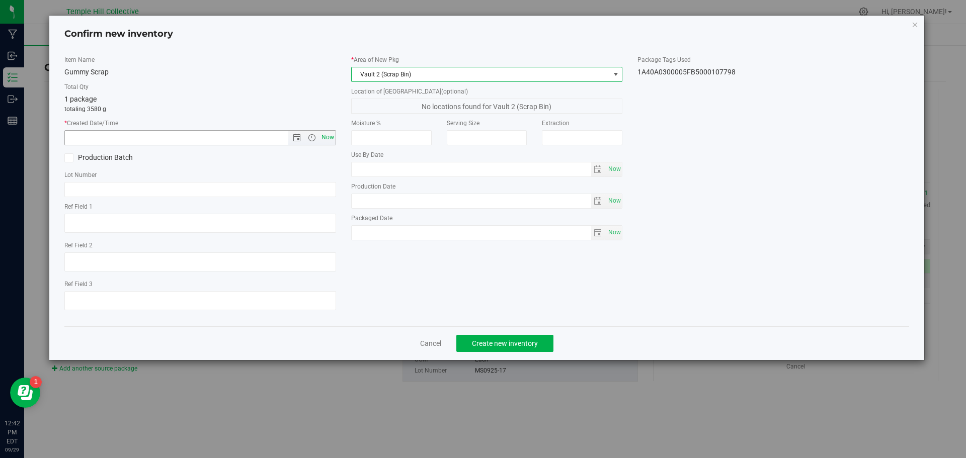
click at [332, 135] on span "Now" at bounding box center [327, 137] width 17 height 15
type input "[DATE] 12:42 PM"
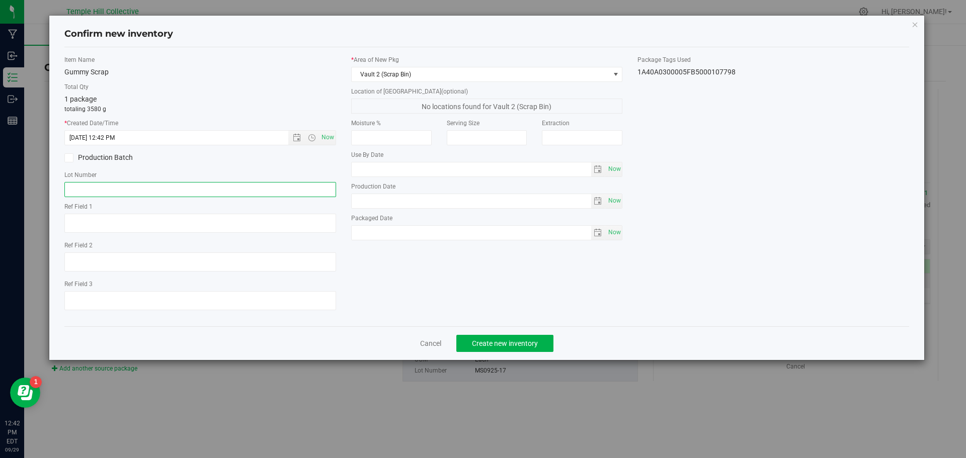
paste input "MS0925-17"
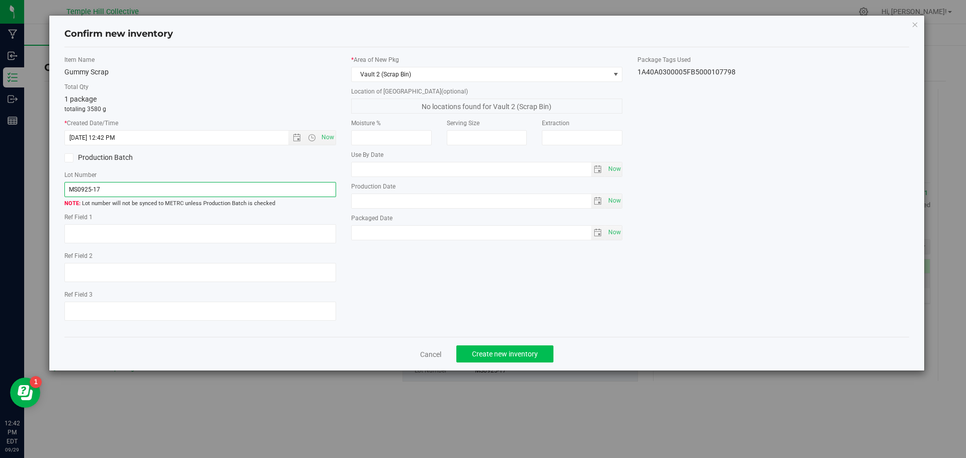
type input "MS0925-17"
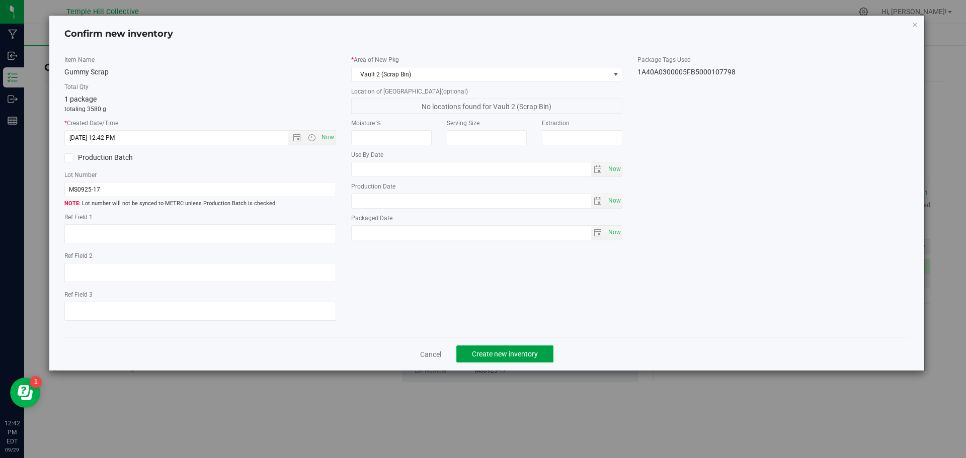
click at [505, 355] on span "Create new inventory" at bounding box center [505, 354] width 66 height 8
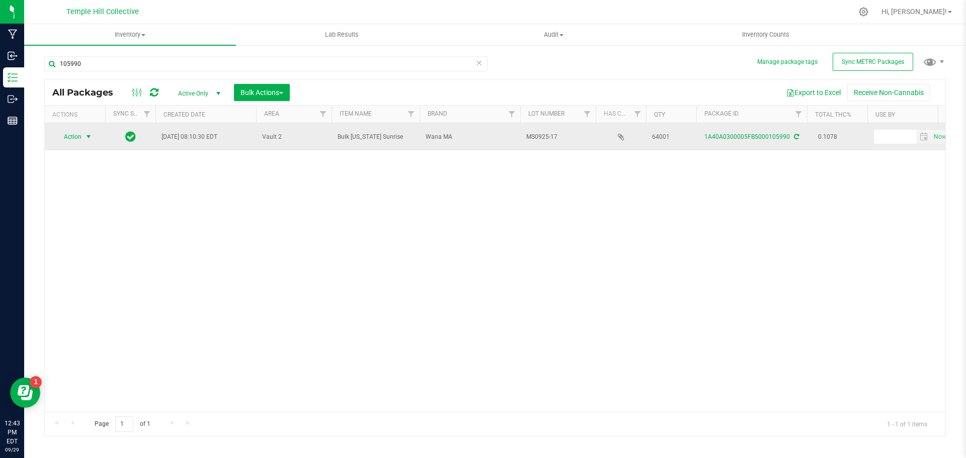
click at [91, 136] on span "select" at bounding box center [88, 137] width 8 height 8
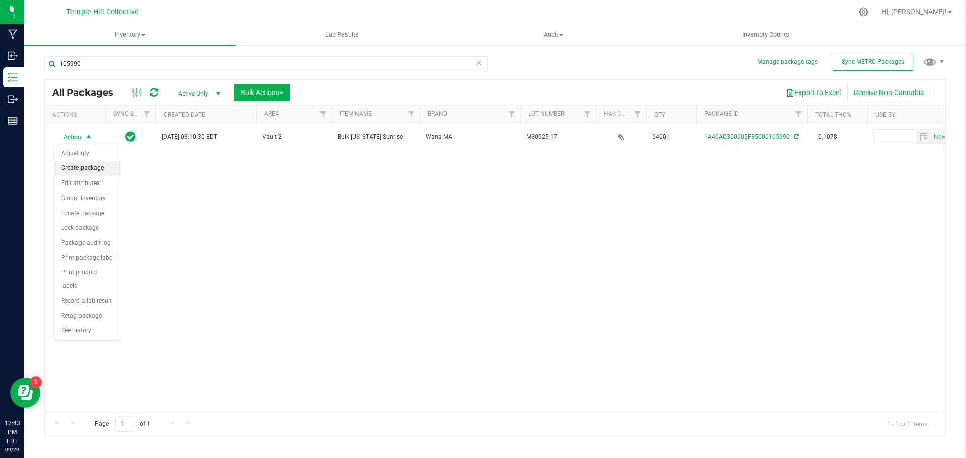
click at [92, 166] on li "Create package" at bounding box center [87, 168] width 64 height 15
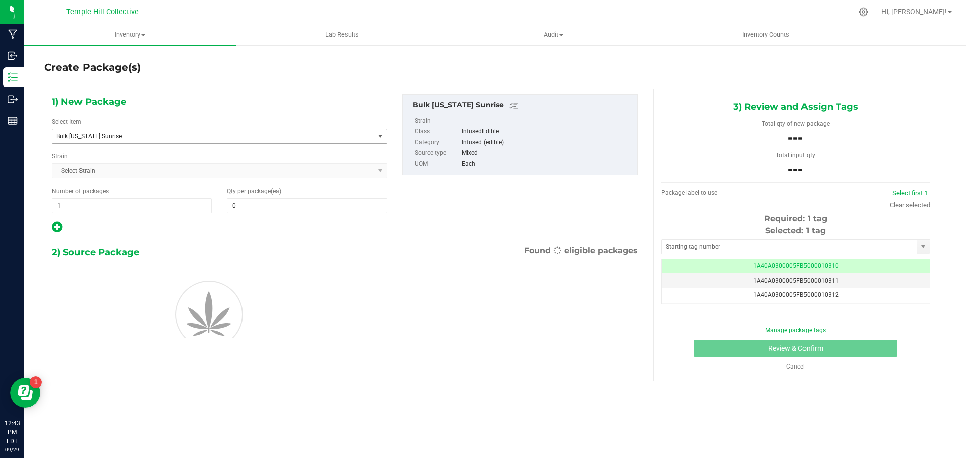
click at [105, 131] on span "Bulk [US_STATE] Sunrise" at bounding box center [213, 136] width 322 height 14
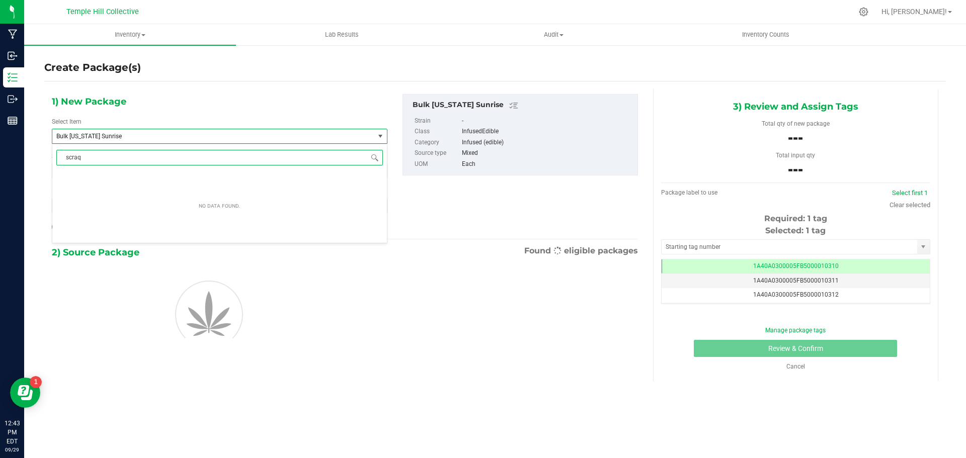
type input "scra"
click at [114, 176] on li "Gummy Scrap" at bounding box center [219, 177] width 334 height 14
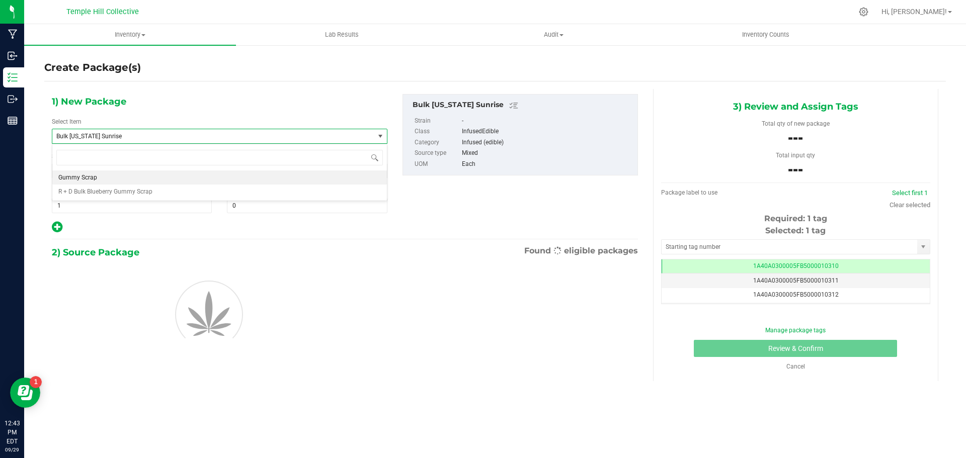
type input "0.0000"
click at [267, 206] on input "0.0000" at bounding box center [306, 206] width 159 height 14
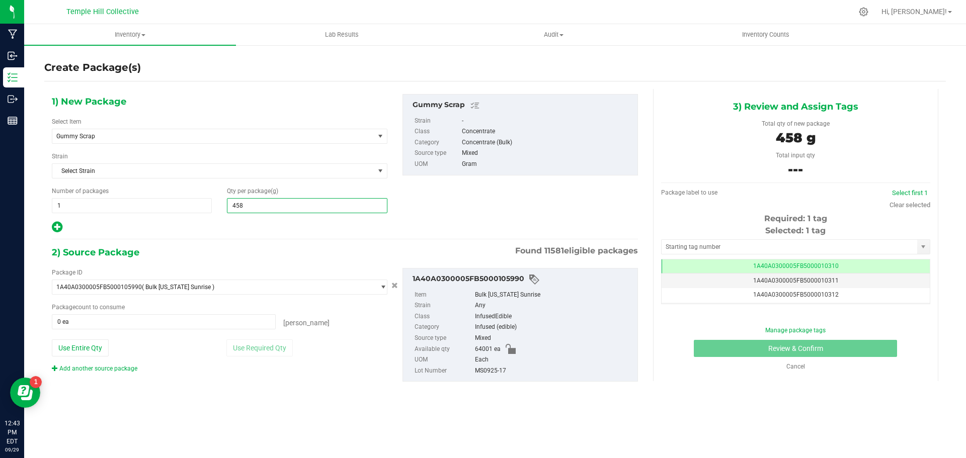
type input "4580"
type input "4,580.0000"
click at [71, 347] on button "Use Entire Qty" at bounding box center [80, 347] width 57 height 17
type input "64001 ea"
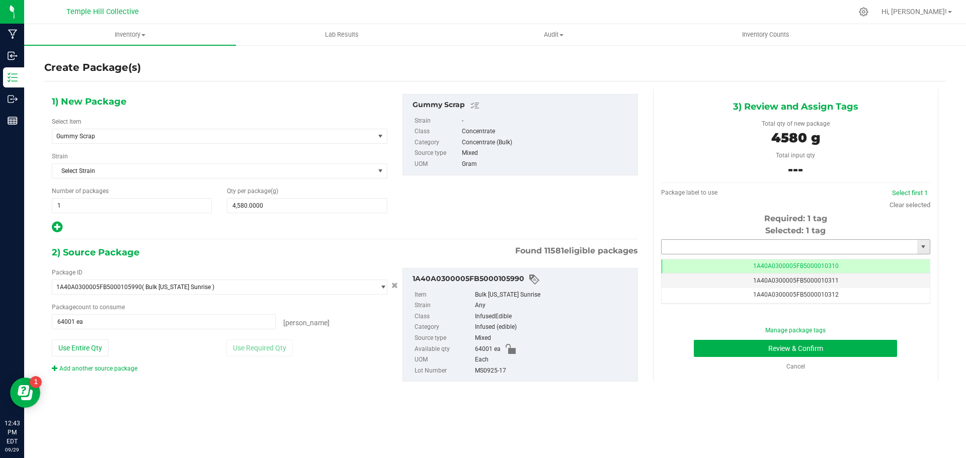
click at [762, 246] on input "text" at bounding box center [788, 247] width 255 height 14
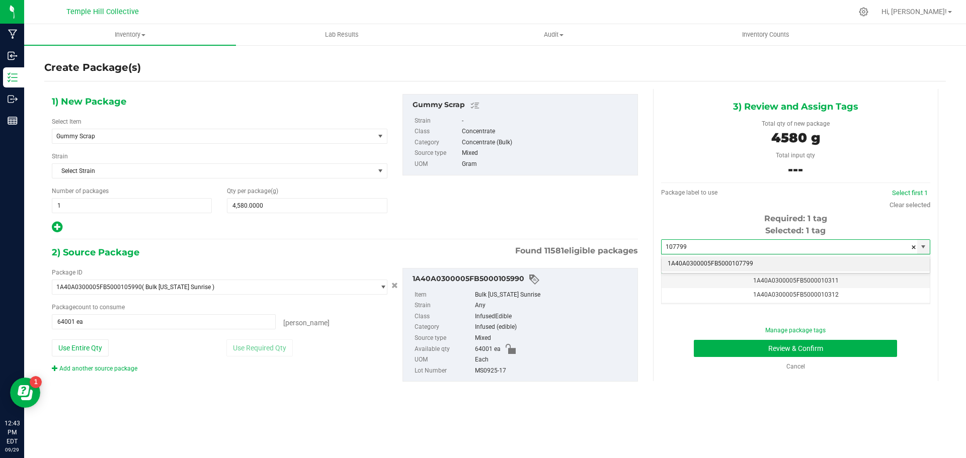
click at [712, 265] on li "1A40A0300005FB5000107799" at bounding box center [795, 263] width 268 height 15
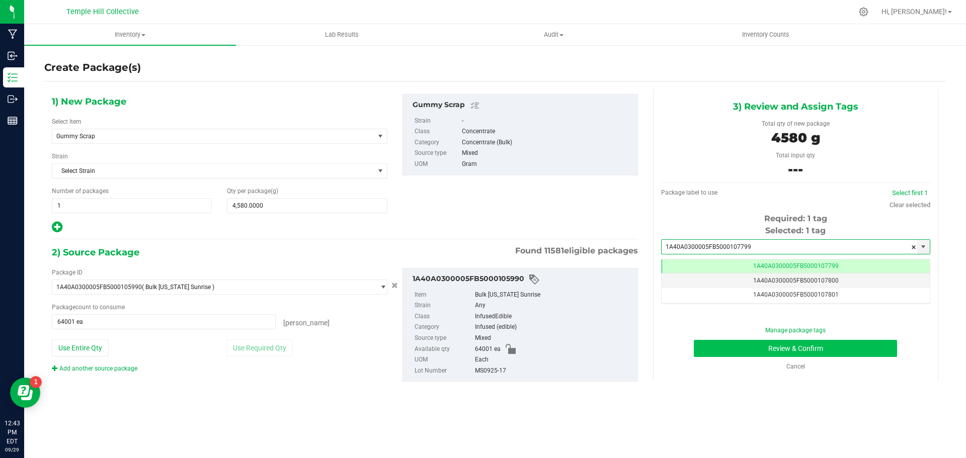
type input "1A40A0300005FB5000107799"
click at [725, 356] on button "Review & Confirm" at bounding box center [795, 348] width 203 height 17
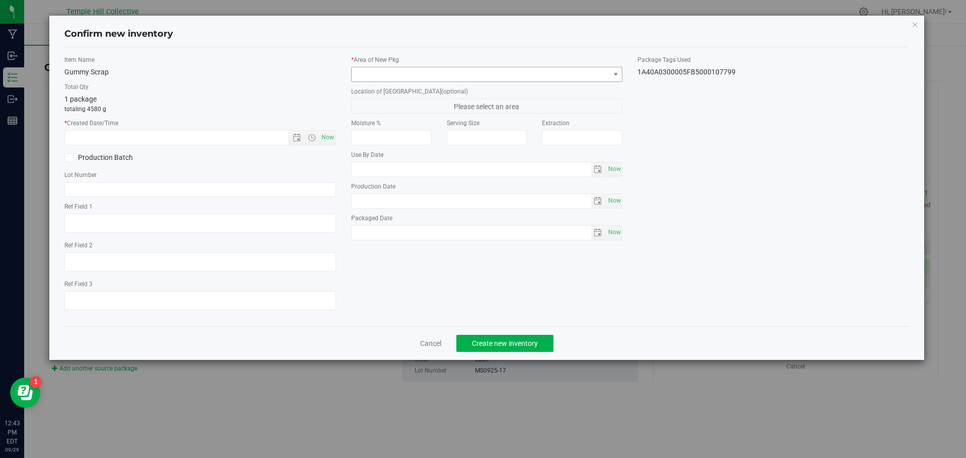
drag, startPoint x: 500, startPoint y: 63, endPoint x: 500, endPoint y: 76, distance: 13.6
click at [500, 72] on div "* Area of [GEOGRAPHIC_DATA]" at bounding box center [487, 68] width 272 height 27
click at [500, 77] on span at bounding box center [481, 74] width 258 height 14
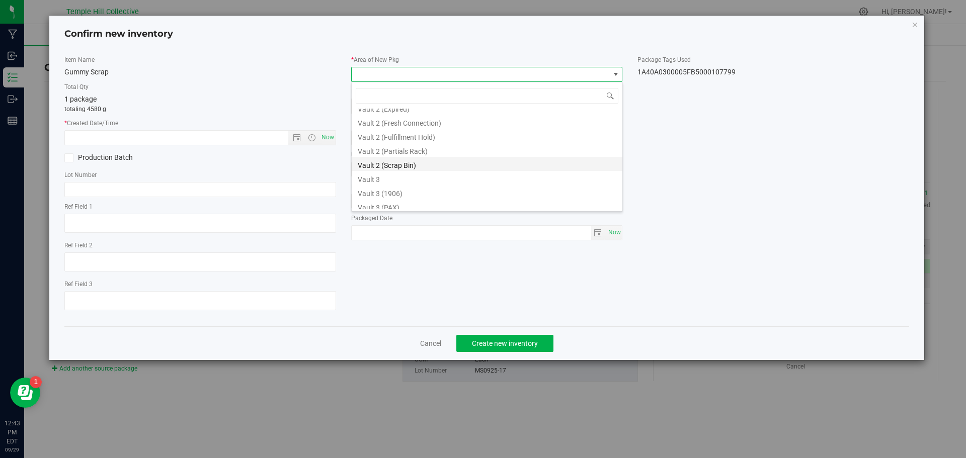
click at [404, 164] on li "Vault 2 (Scrap Bin)" at bounding box center [487, 164] width 271 height 14
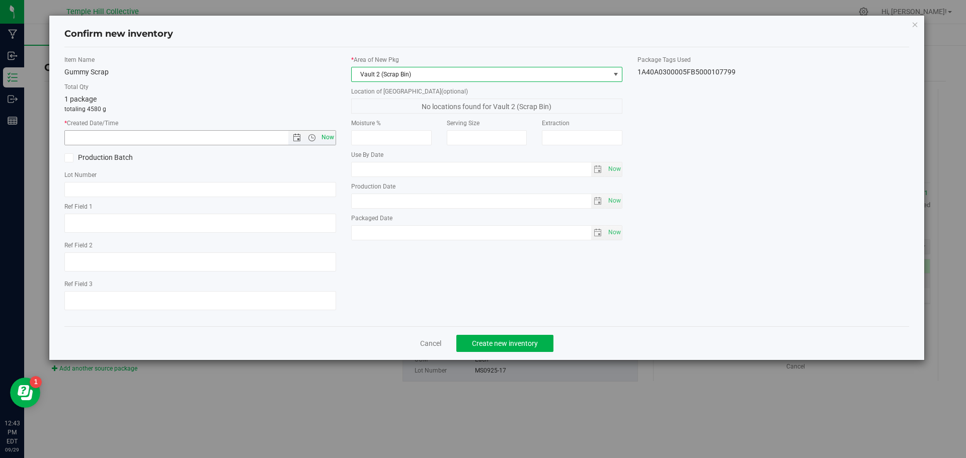
click at [324, 138] on span "Now" at bounding box center [327, 137] width 17 height 15
type input "[DATE] 12:43 PM"
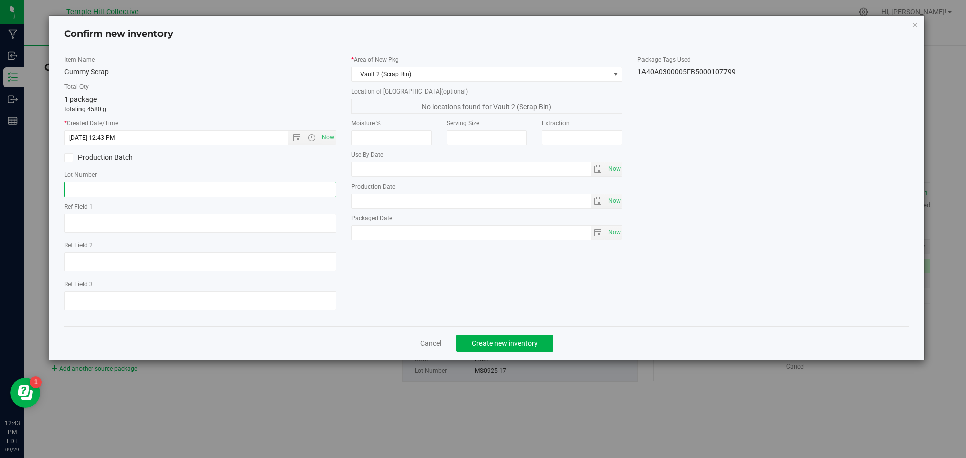
paste input "MS0925-17"
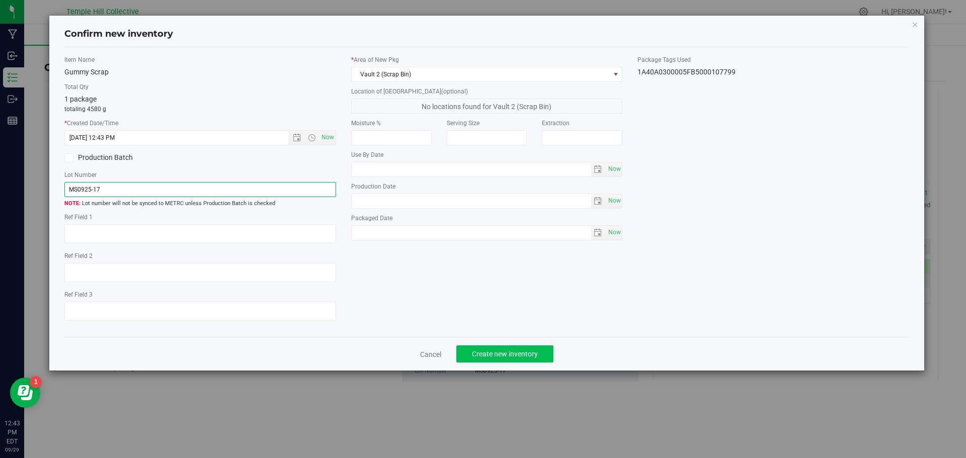
type input "MS0925-17"
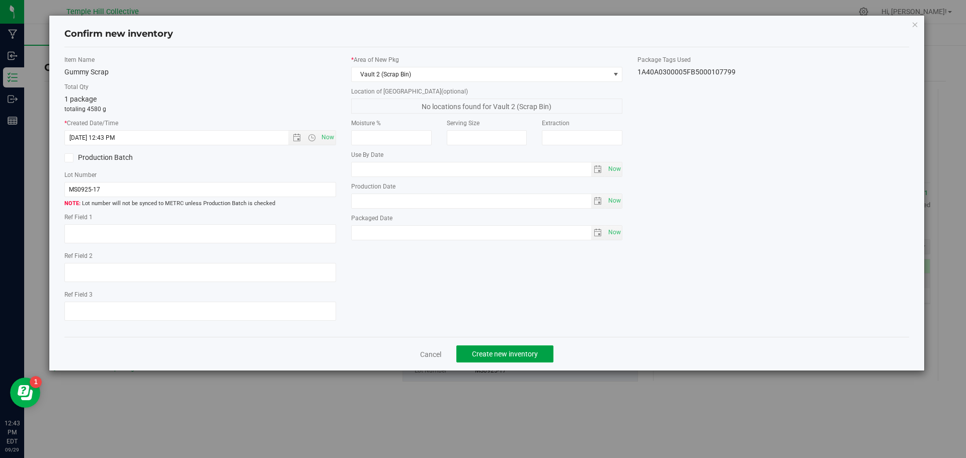
drag, startPoint x: 497, startPoint y: 353, endPoint x: 498, endPoint y: 332, distance: 21.1
click at [497, 349] on button "Create new inventory" at bounding box center [504, 354] width 97 height 17
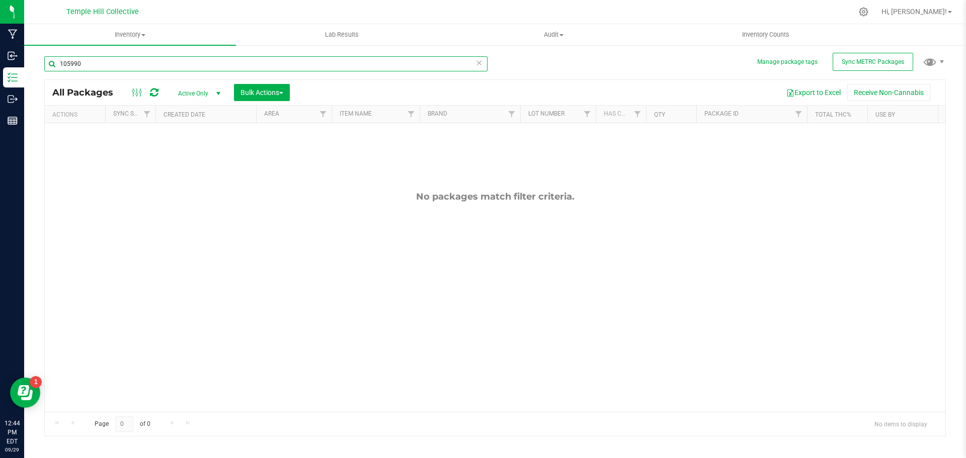
drag, startPoint x: 166, startPoint y: 66, endPoint x: 50, endPoint y: 63, distance: 116.7
click at [50, 63] on input "105990" at bounding box center [265, 63] width 443 height 15
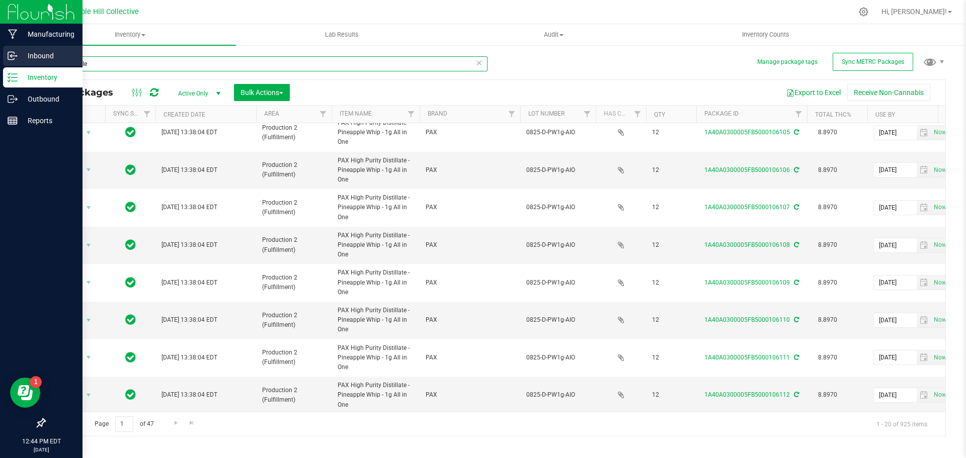
drag, startPoint x: 108, startPoint y: 64, endPoint x: 1, endPoint y: 65, distance: 107.1
click at [1, 65] on div "Manufacturing Inbound Inventory Outbound Reports 12:44 PM EDT [DATE] 09/29 Temp…" at bounding box center [483, 229] width 966 height 458
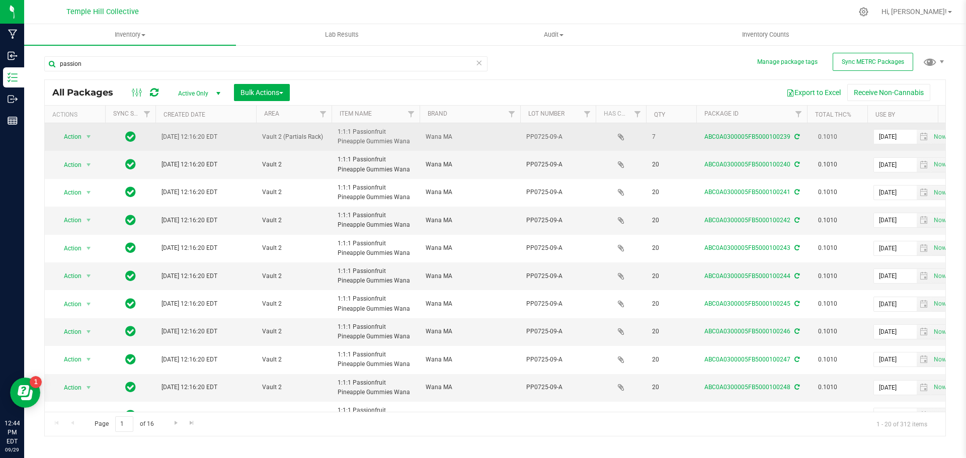
drag, startPoint x: 381, startPoint y: 143, endPoint x: 333, endPoint y: 134, distance: 48.5
click at [333, 134] on td "1:1:1 Passionfruit Pineapple Gummies Wana" at bounding box center [375, 137] width 88 height 28
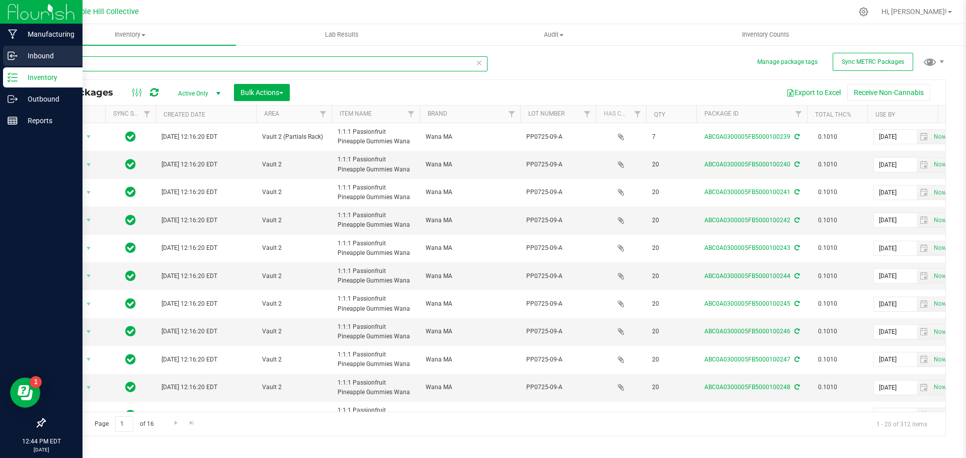
click at [0, 62] on div "Manufacturing Inbound Inventory Outbound Reports 12:44 PM EDT [DATE] 09/29 Temp…" at bounding box center [483, 229] width 966 height 458
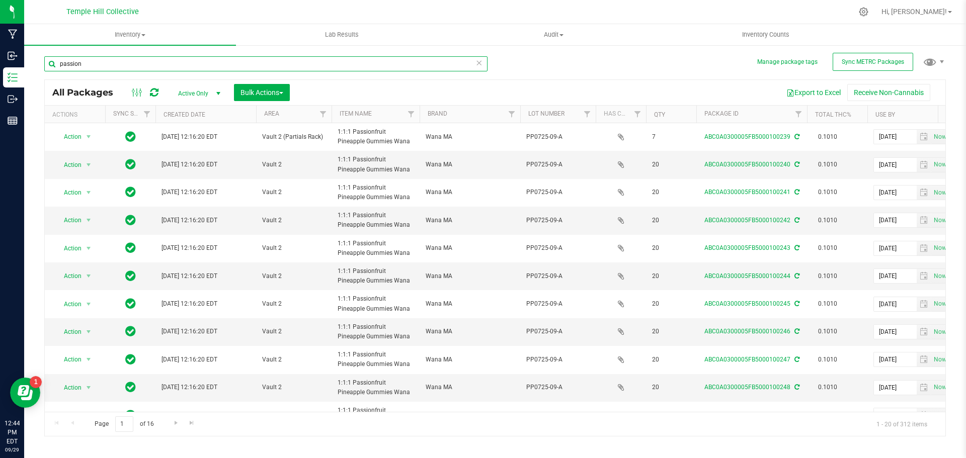
paste input "1:1:1 Passionfruit Pineapple Gummies Wana"
type input "1:1:1 Passionfruit Pineapple Gummies Wana"
click at [325, 114] on span "Filter" at bounding box center [323, 114] width 8 height 8
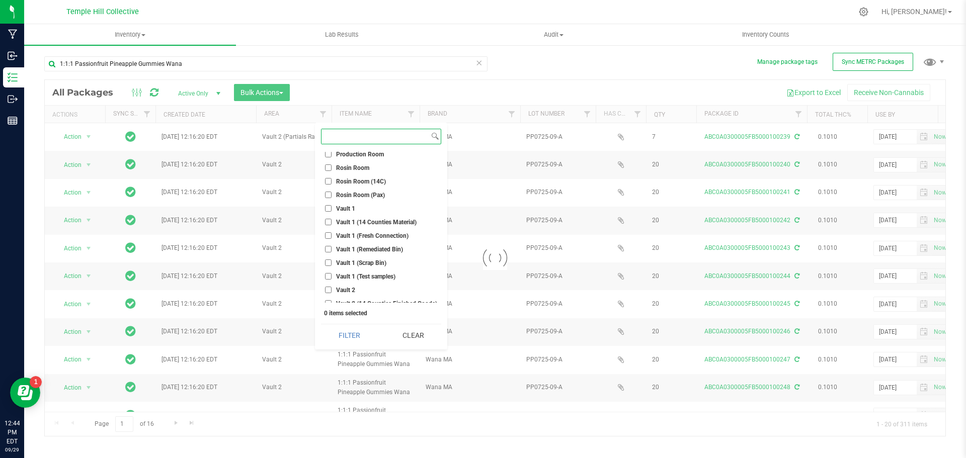
scroll to position [251, 0]
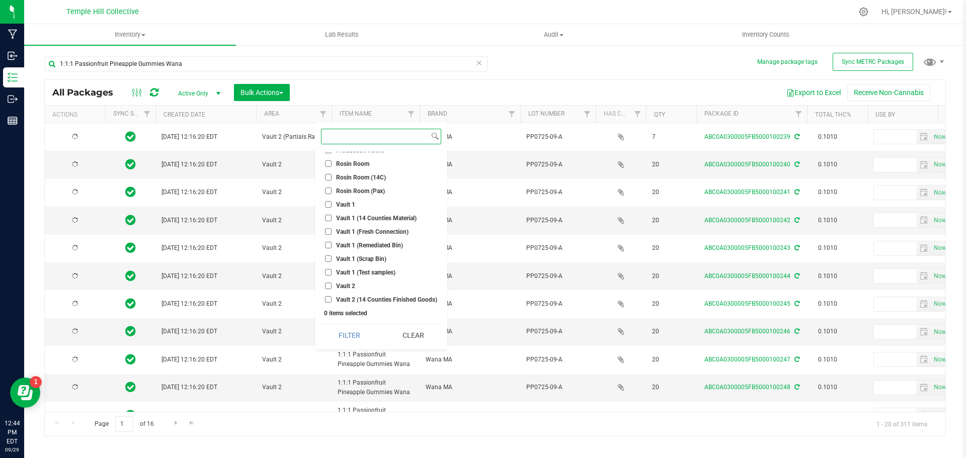
type input "[DATE]"
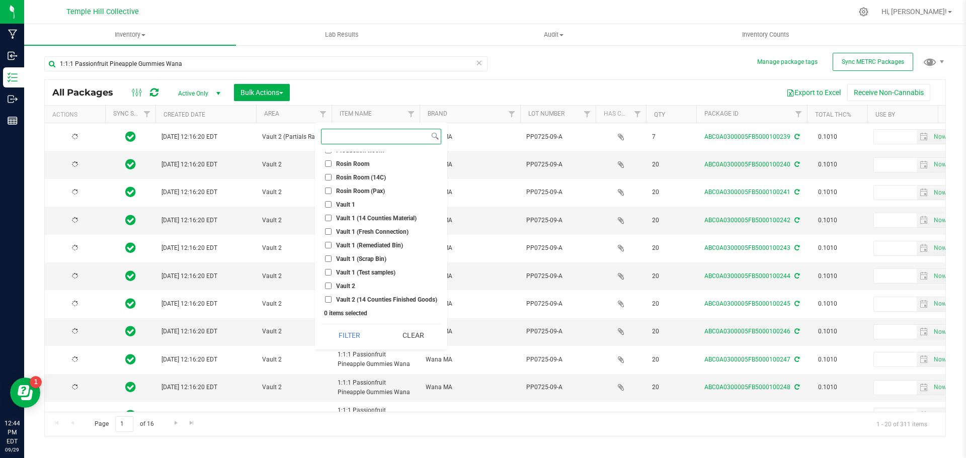
type input "[DATE]"
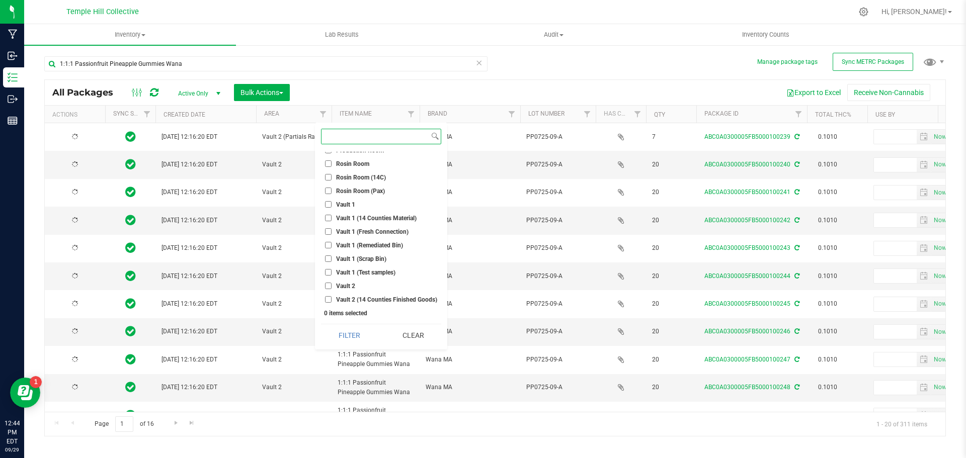
type input "[DATE]"
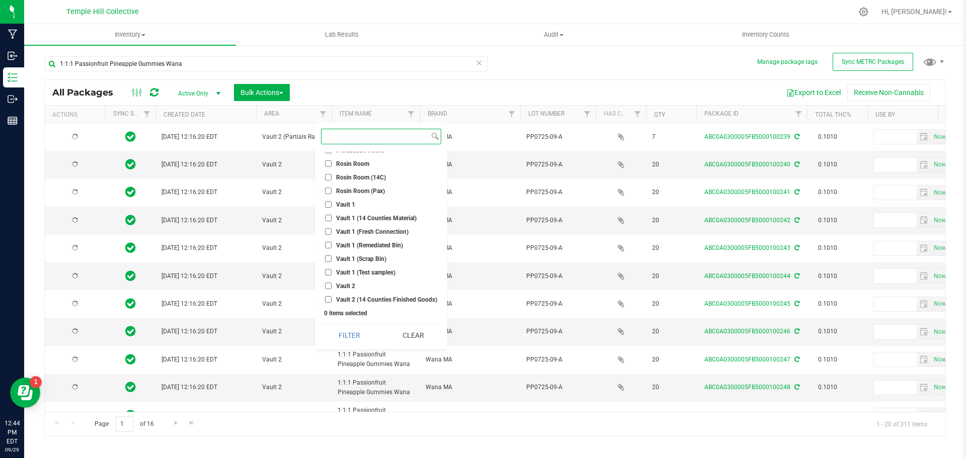
type input "[DATE]"
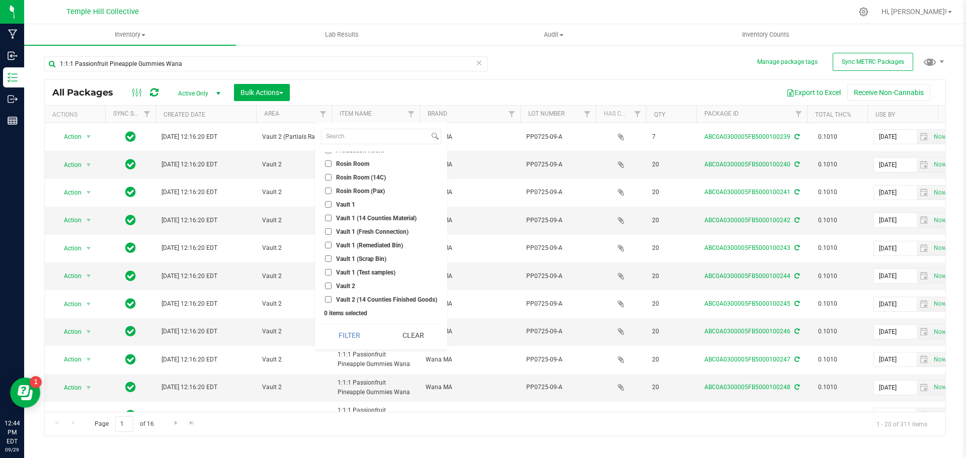
click at [348, 284] on span "Vault 2" at bounding box center [345, 286] width 19 height 6
click at [331, 284] on input "Vault 2" at bounding box center [328, 286] width 7 height 7
checkbox input "true"
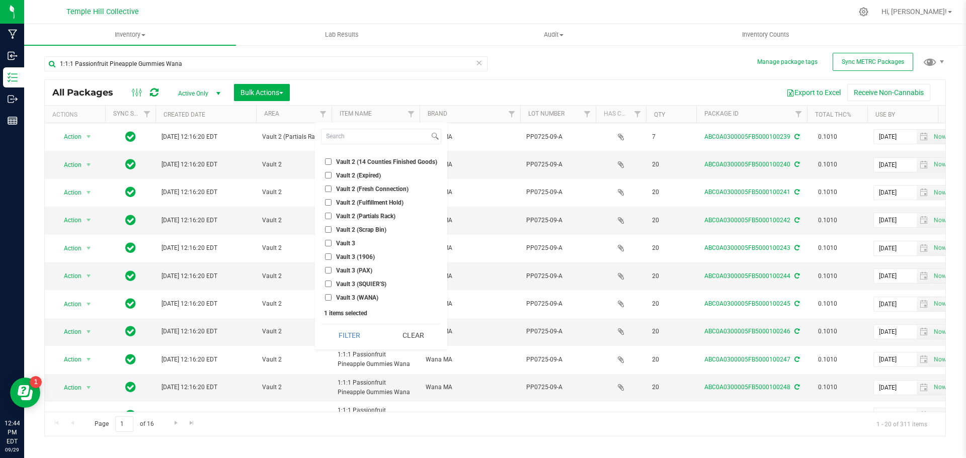
click at [367, 300] on span "Vault 3 (WANA)" at bounding box center [357, 298] width 42 height 6
click at [331, 300] on input "Vault 3 (WANA)" at bounding box center [328, 297] width 7 height 7
checkbox input "true"
click at [358, 342] on button "Filter" at bounding box center [349, 335] width 56 height 22
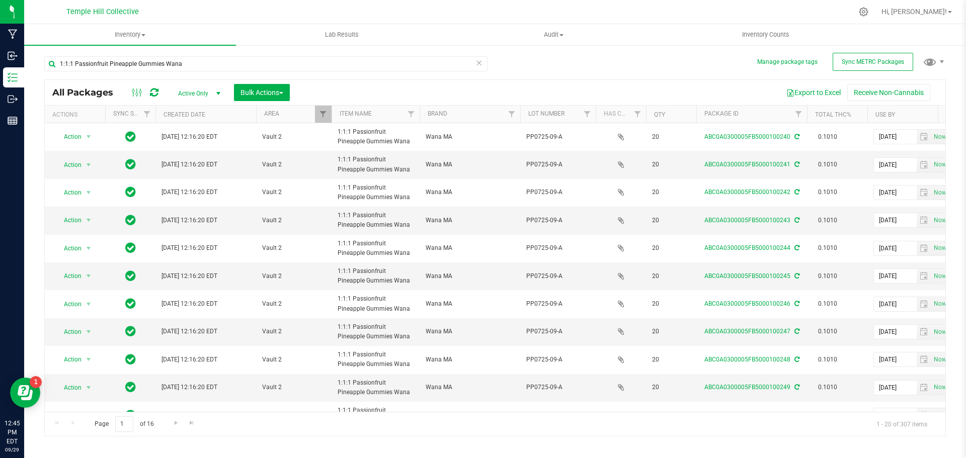
click at [478, 63] on icon at bounding box center [478, 62] width 7 height 12
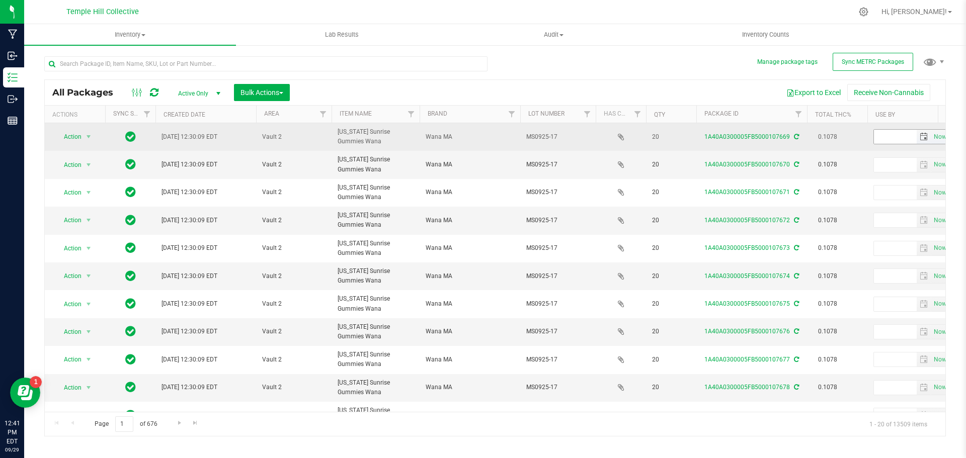
click at [922, 137] on span "select" at bounding box center [923, 137] width 8 height 8
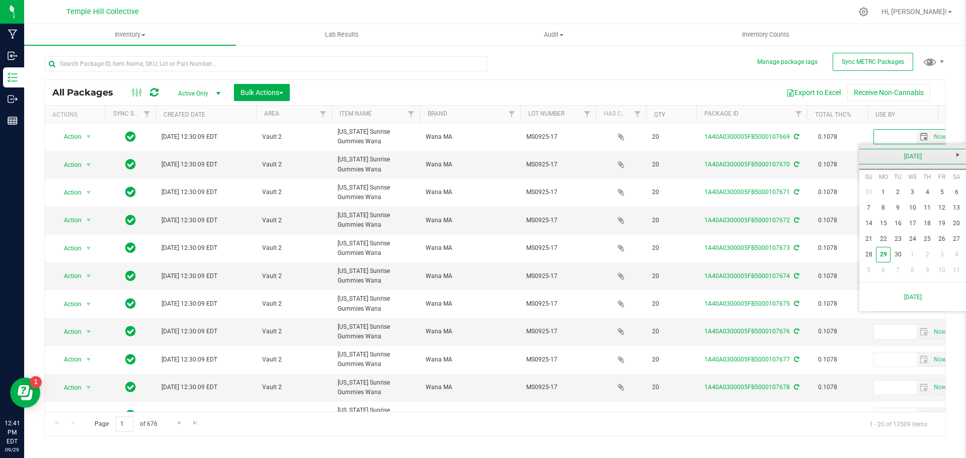
click at [912, 160] on link "[DATE]" at bounding box center [912, 157] width 108 height 16
click at [910, 151] on link "2025" at bounding box center [912, 157] width 108 height 16
click at [947, 212] on link "2026" at bounding box center [951, 213] width 26 height 26
click at [874, 239] on link "Sep" at bounding box center [874, 241] width 26 height 26
click at [920, 226] on link "17" at bounding box center [927, 224] width 15 height 16
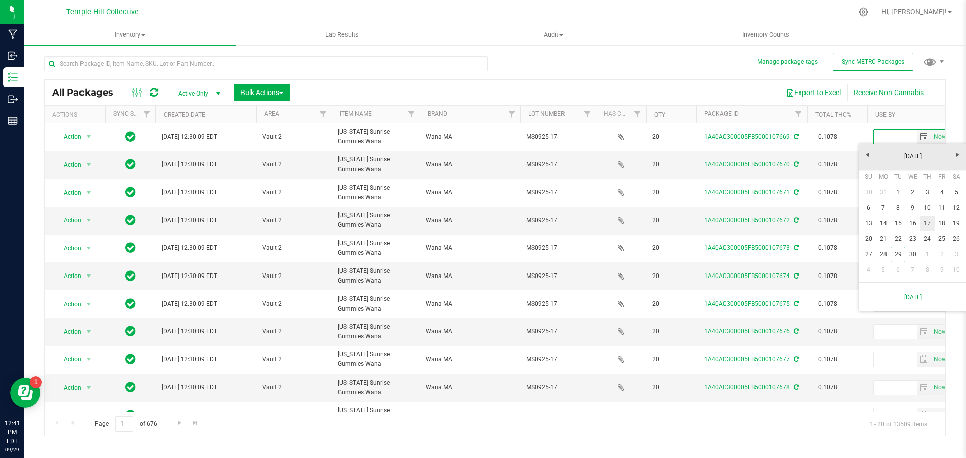
type input "[DATE]"
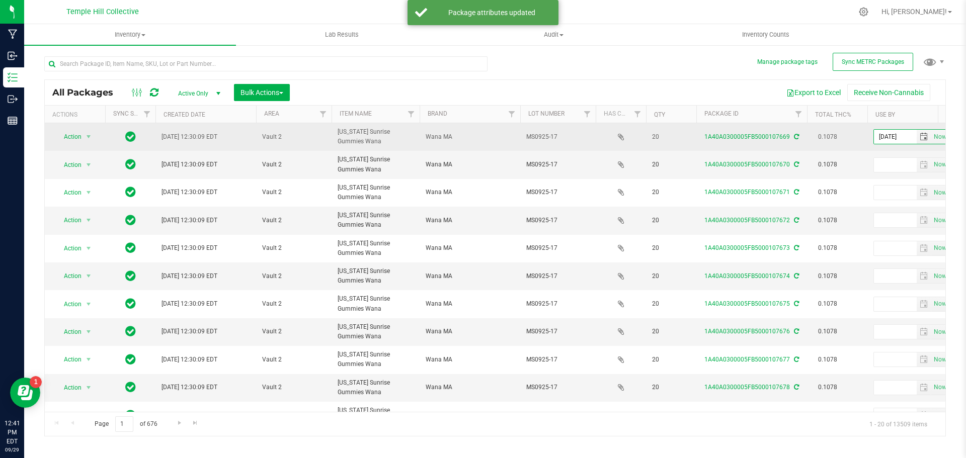
click at [794, 139] on icon at bounding box center [796, 137] width 5 height 6
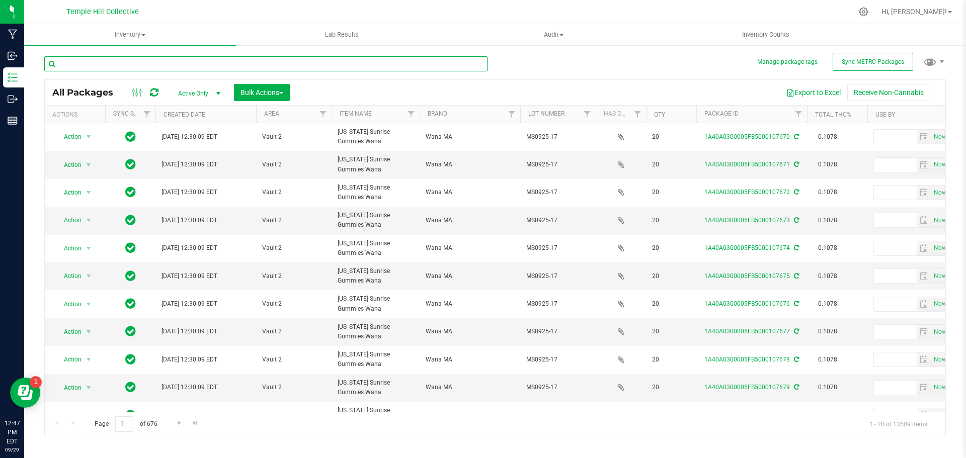
click at [118, 62] on input "text" at bounding box center [265, 63] width 443 height 15
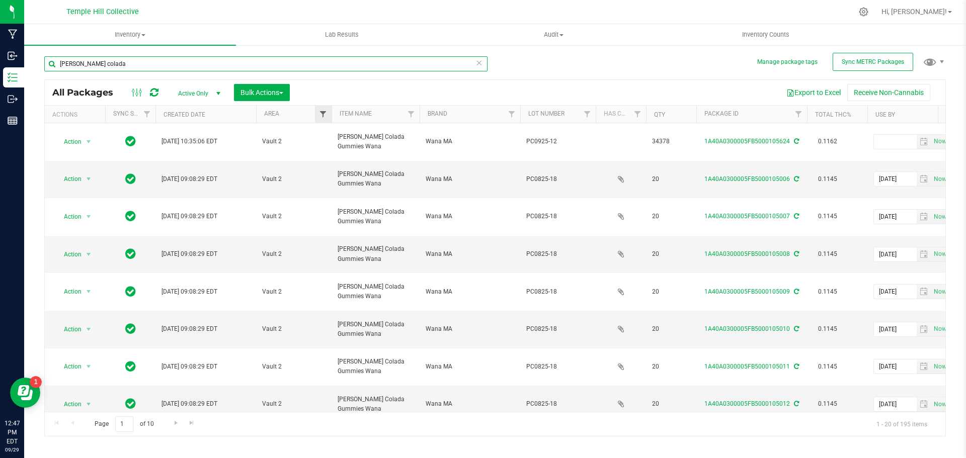
type input "pina colada"
click at [326, 118] on span "Filter" at bounding box center [323, 114] width 8 height 8
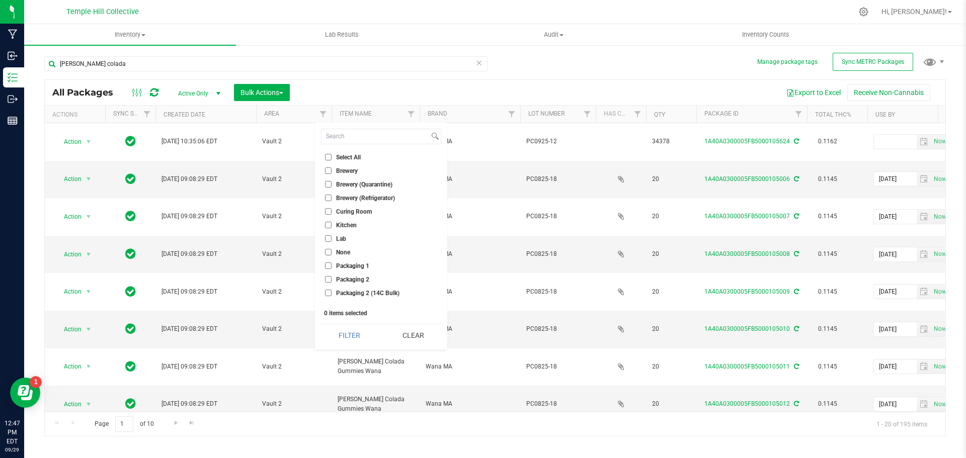
click at [342, 89] on div "Export to Excel Receive Non-Cannabis" at bounding box center [617, 92] width 640 height 17
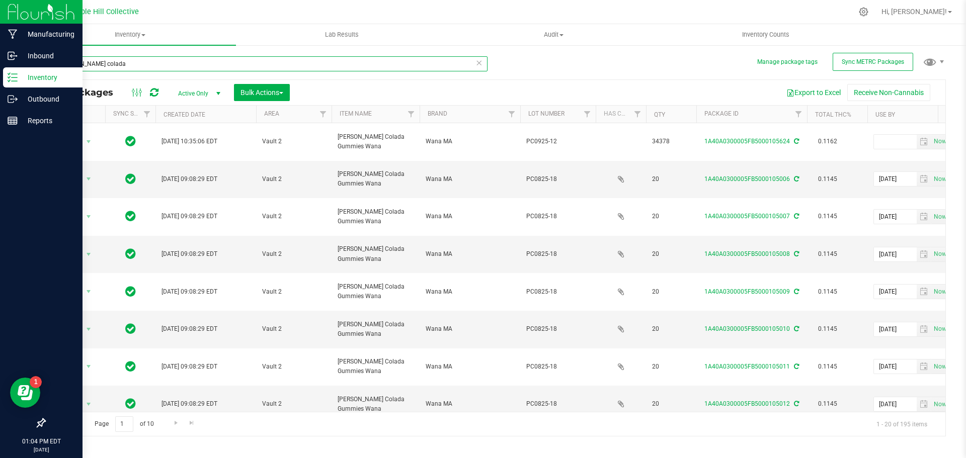
drag, startPoint x: 117, startPoint y: 56, endPoint x: 0, endPoint y: 71, distance: 117.6
click at [0, 71] on div "Manufacturing Inbound Inventory Outbound Reports 01:04 PM EDT 09/29/2025 09/29 …" at bounding box center [483, 229] width 966 height 458
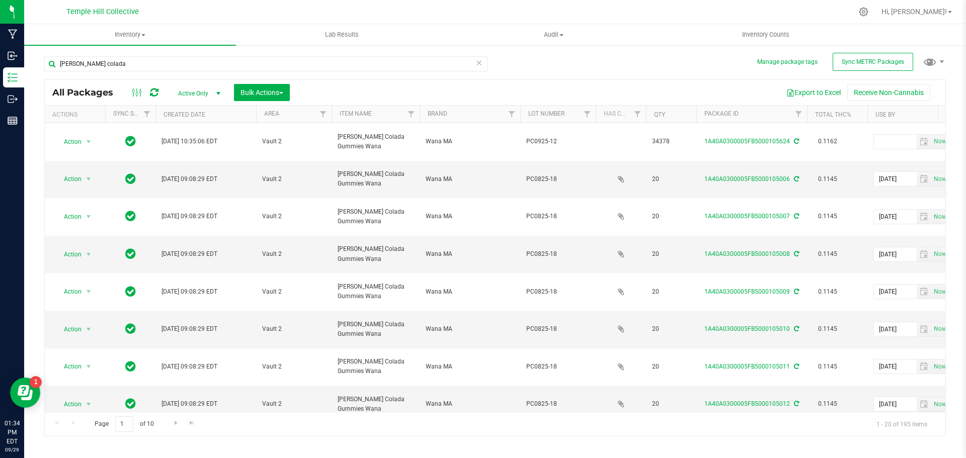
click at [479, 65] on icon at bounding box center [478, 62] width 7 height 12
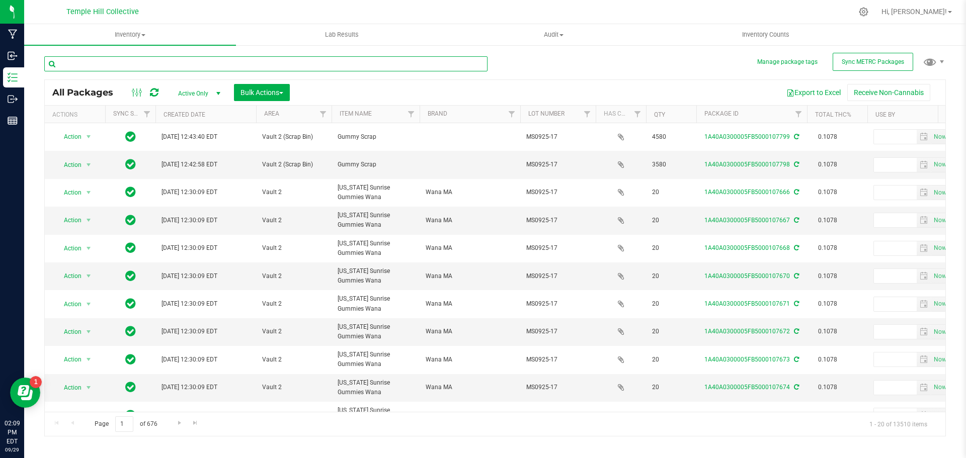
click at [100, 66] on input "text" at bounding box center [265, 63] width 443 height 15
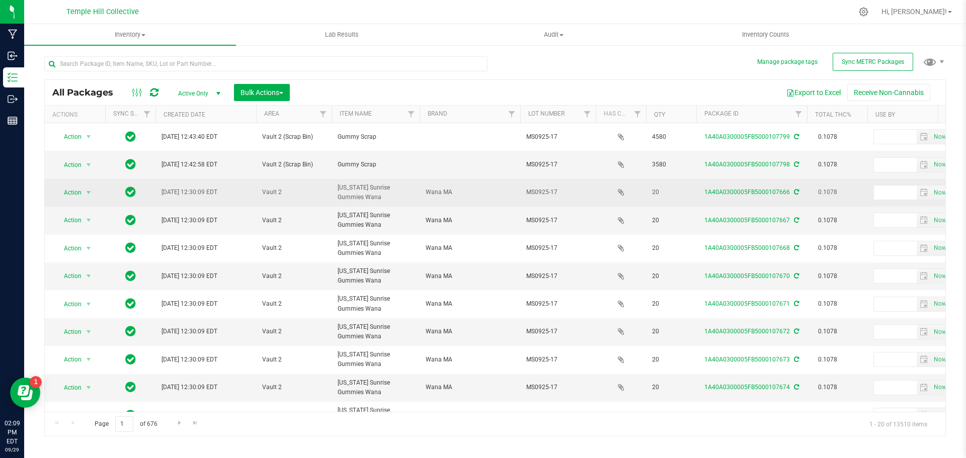
drag, startPoint x: 384, startPoint y: 191, endPoint x: 330, endPoint y: 182, distance: 54.6
copy tr "[US_STATE] Sunrise Gummies Wana"
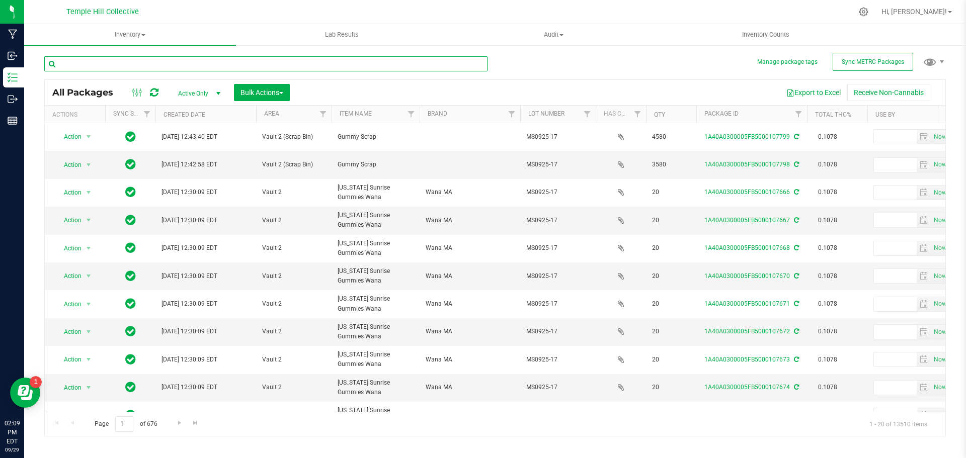
click at [191, 58] on input "text" at bounding box center [265, 63] width 443 height 15
paste input "[US_STATE] Sunrise Gummies Wana"
type input "[US_STATE] Sunrise Gummies Wana"
click at [323, 113] on span "Filter" at bounding box center [323, 114] width 8 height 8
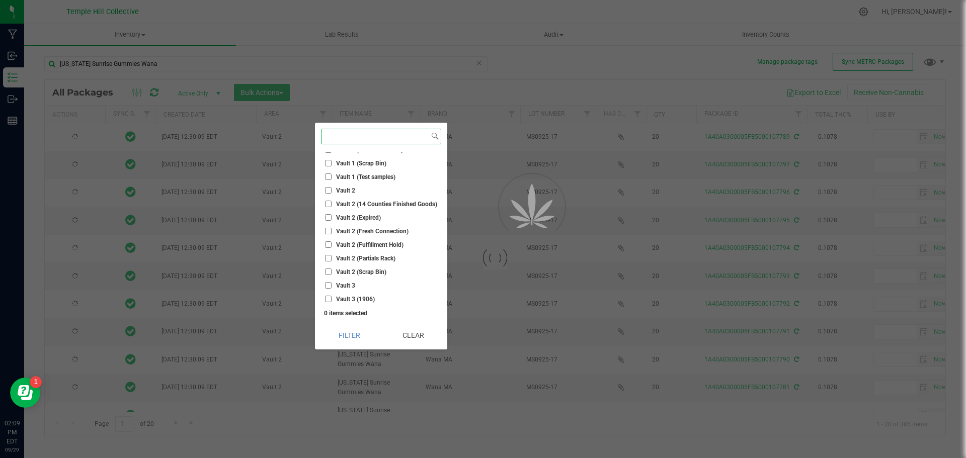
scroll to position [352, 0]
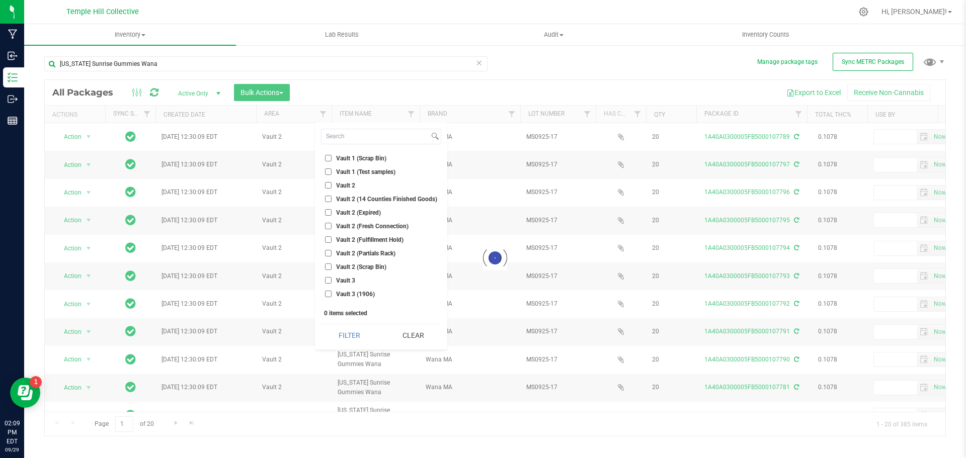
click at [348, 184] on span "Vault 2" at bounding box center [345, 186] width 19 height 6
click at [331, 184] on input "Vault 2" at bounding box center [328, 185] width 7 height 7
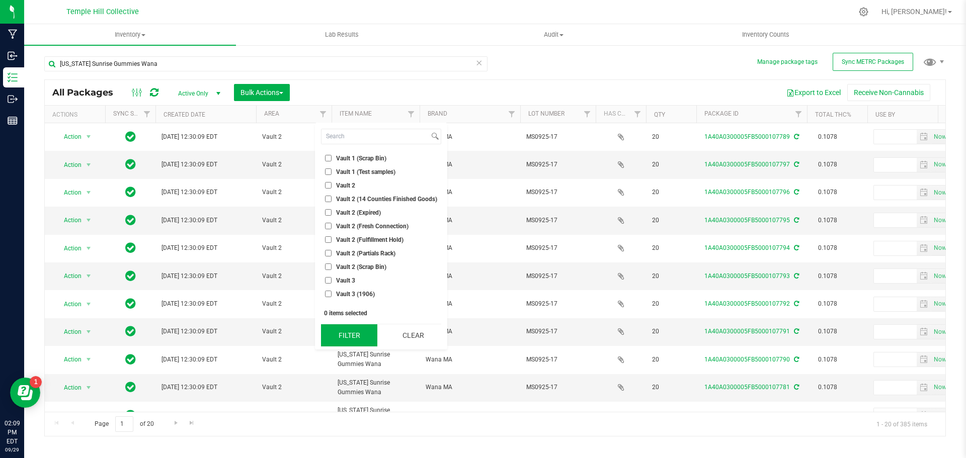
click at [360, 335] on button "Filter" at bounding box center [349, 335] width 56 height 22
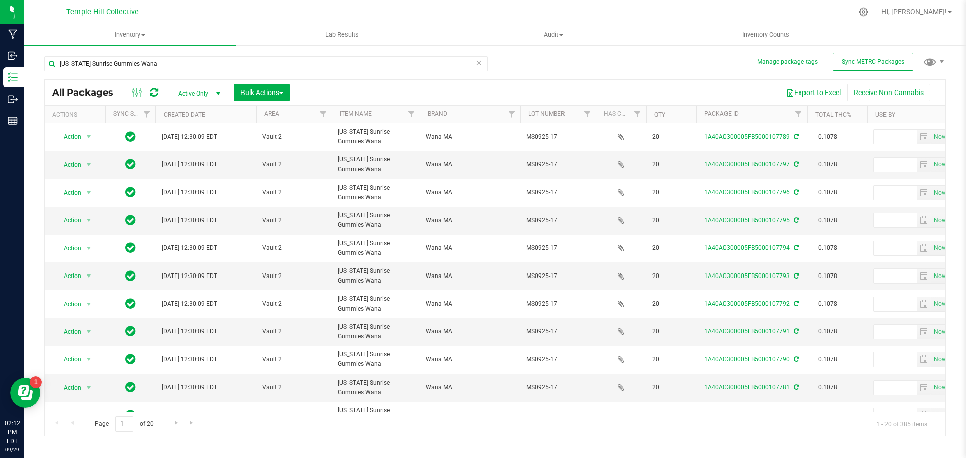
click at [777, 111] on th "Package ID" at bounding box center [751, 115] width 111 height 18
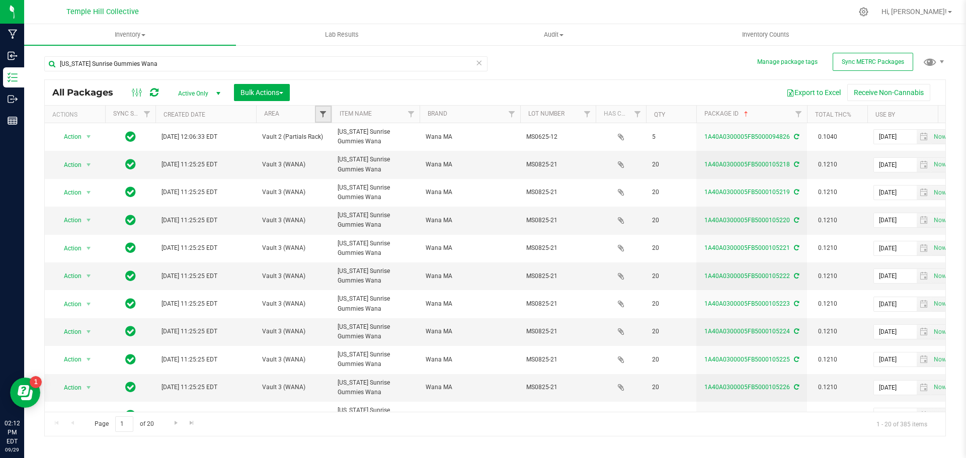
click at [322, 116] on span "Filter" at bounding box center [323, 114] width 8 height 8
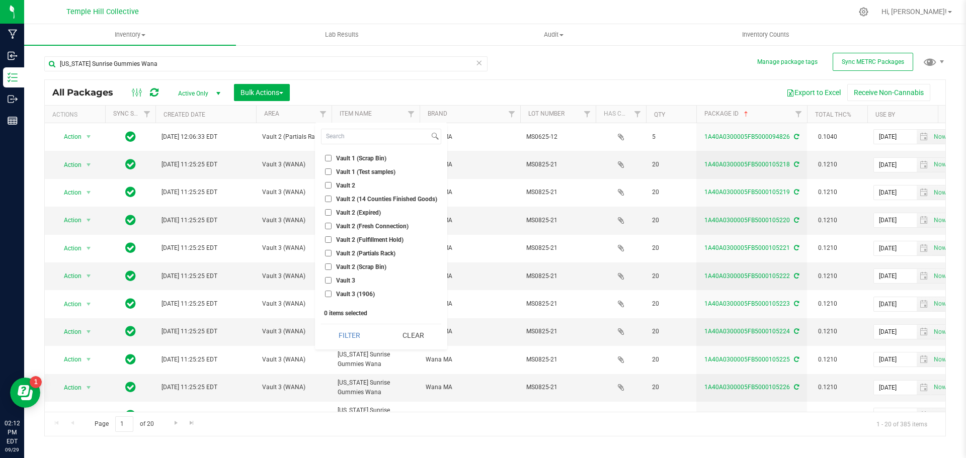
click at [344, 183] on span "Vault 2" at bounding box center [345, 186] width 19 height 6
click at [331, 183] on input "Vault 2" at bounding box center [328, 185] width 7 height 7
checkbox input "true"
click at [354, 344] on button "Filter" at bounding box center [349, 335] width 56 height 22
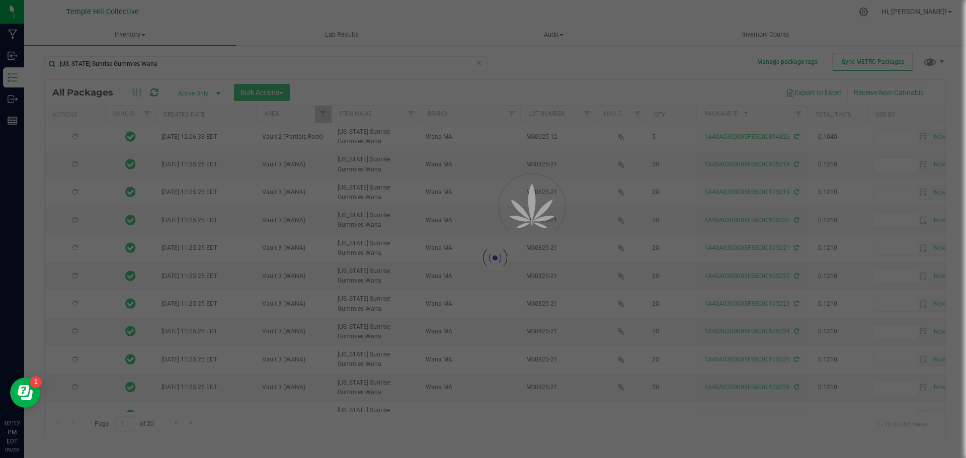
type input "2026-06-12"
type input "2026-08-21"
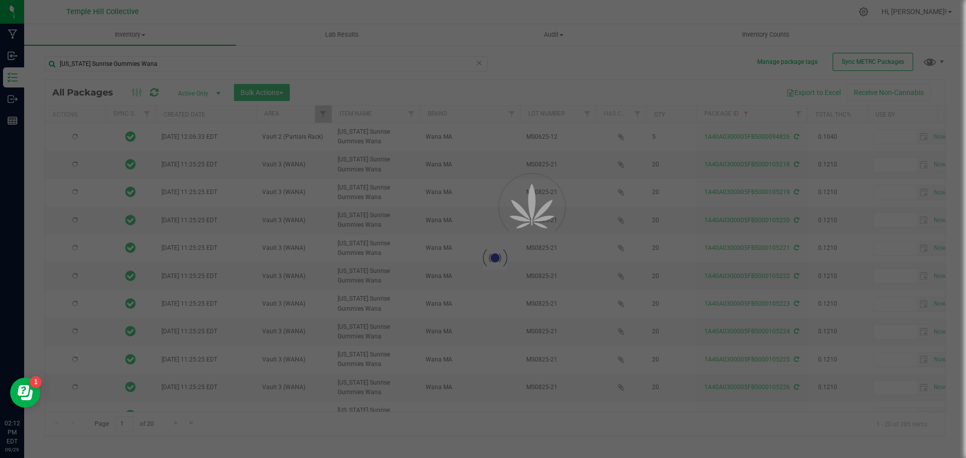
type input "2026-08-21"
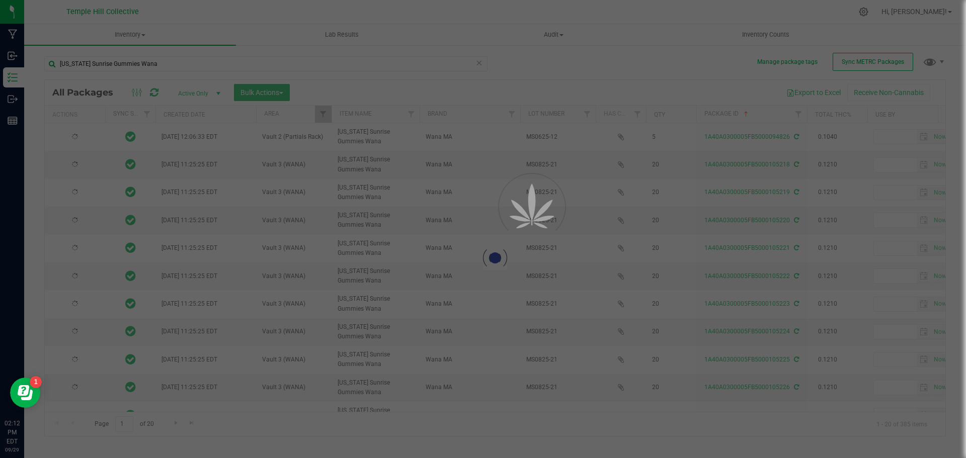
type input "2026-08-21"
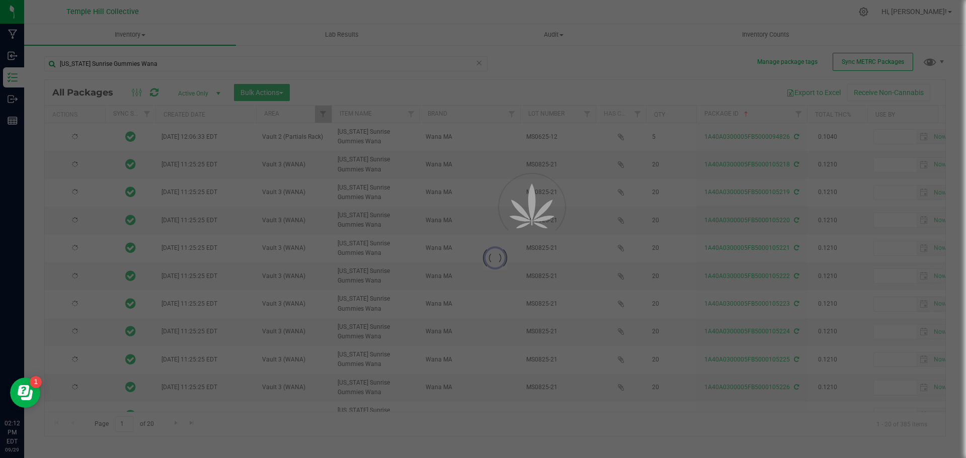
type input "2026-08-21"
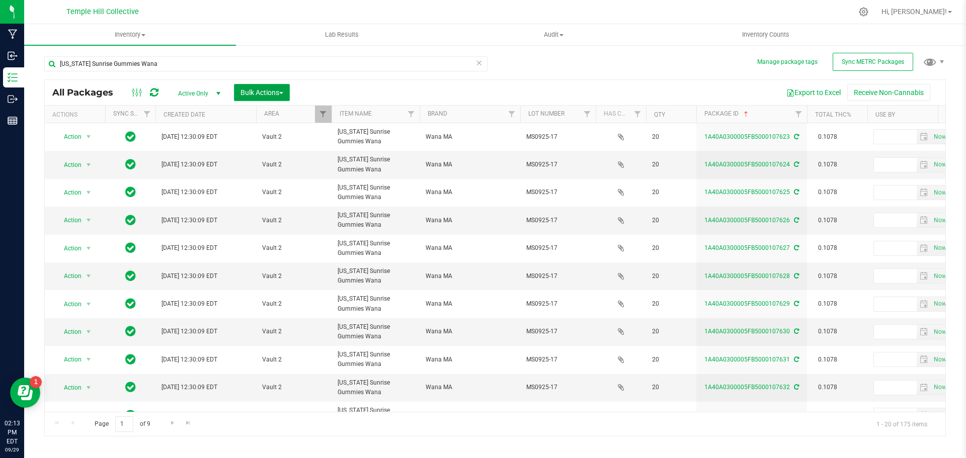
click at [278, 94] on span "Bulk Actions" at bounding box center [261, 93] width 43 height 8
click at [293, 170] on div "Locate packages" at bounding box center [272, 172] width 64 height 16
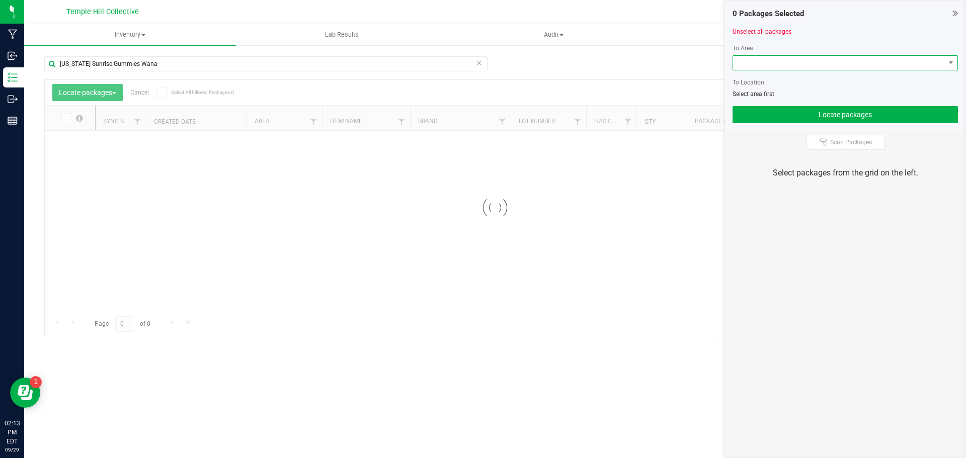
click at [804, 65] on span at bounding box center [839, 63] width 212 height 14
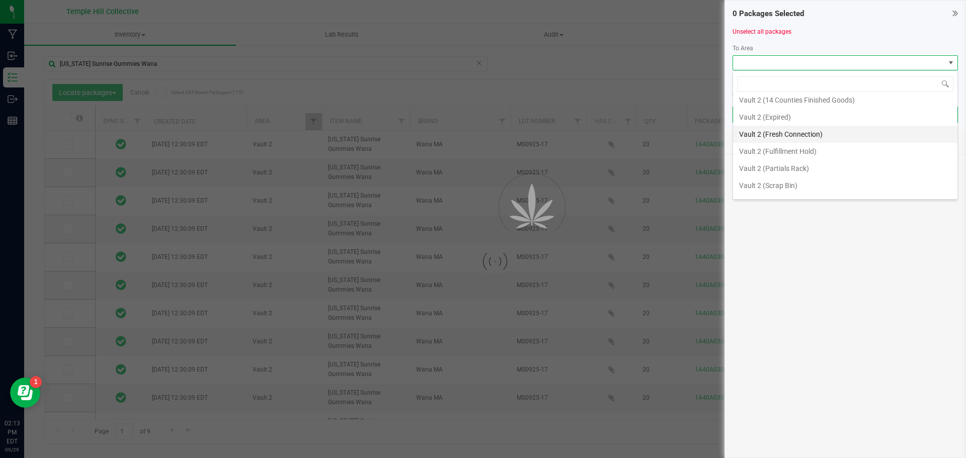
scroll to position [549, 0]
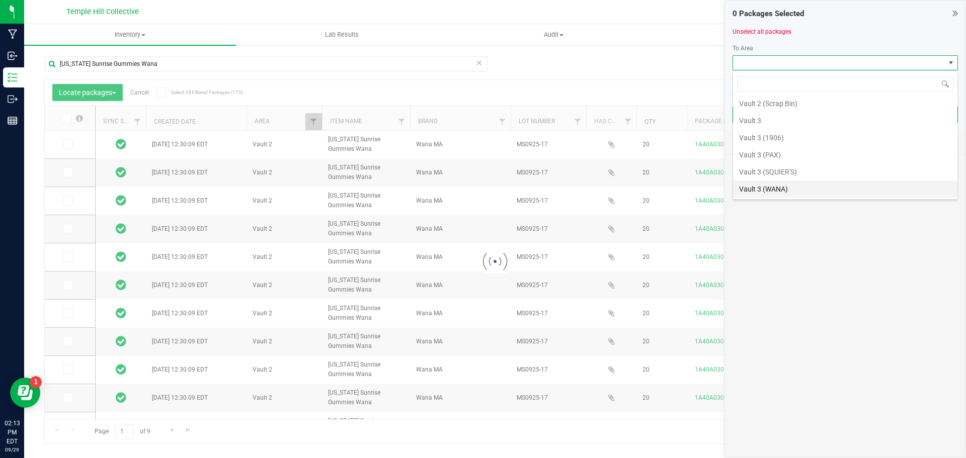
click at [787, 189] on li "Vault 3 (WANA)" at bounding box center [845, 189] width 224 height 17
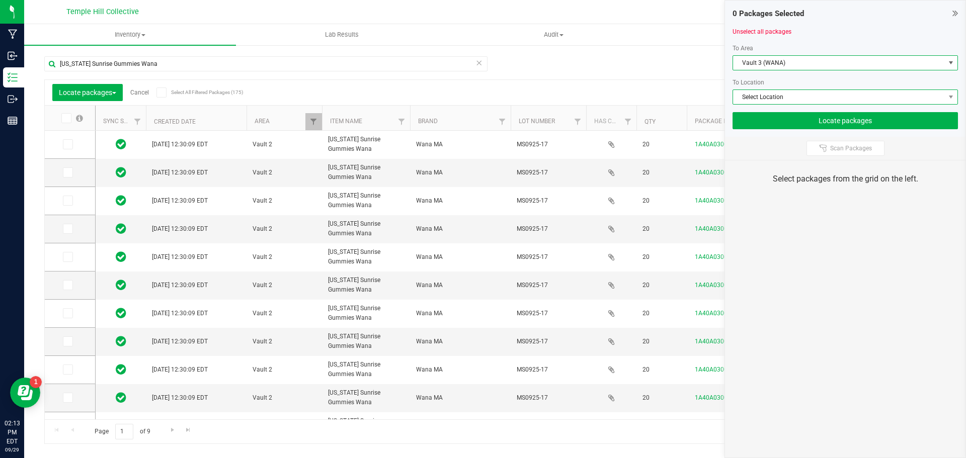
click at [752, 100] on span "Select Location" at bounding box center [839, 97] width 212 height 14
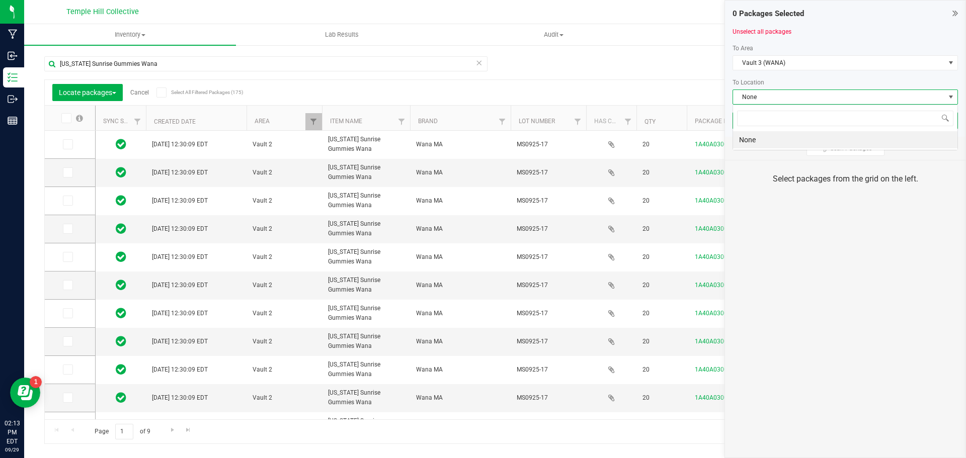
scroll to position [15, 225]
click at [752, 100] on span "None" at bounding box center [839, 97] width 212 height 14
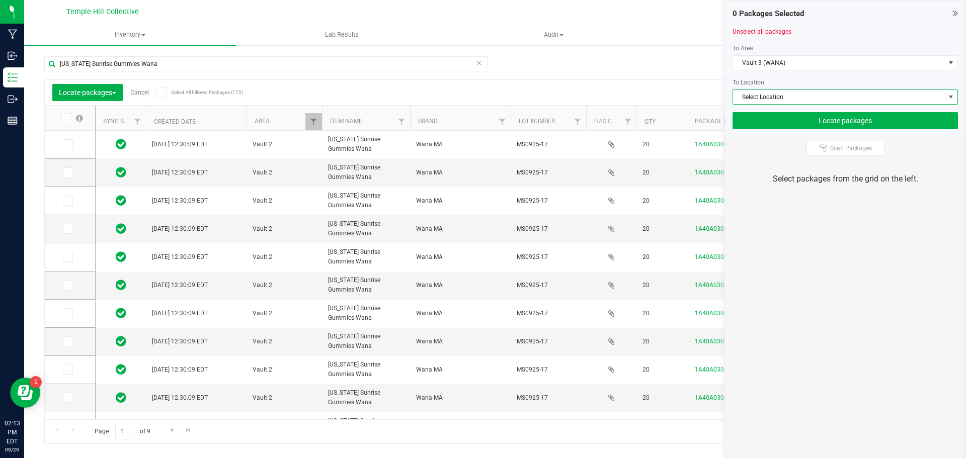
click at [63, 113] on span at bounding box center [66, 118] width 10 height 10
drag, startPoint x: 953, startPoint y: 5, endPoint x: 950, endPoint y: 13, distance: 8.0
click at [953, 6] on div "0 Packages Selected Unselect all packages To Area Vault 3 (WANA) To Location Se…" at bounding box center [845, 69] width 240 height 136
click at [952, 14] on icon at bounding box center [955, 13] width 6 height 10
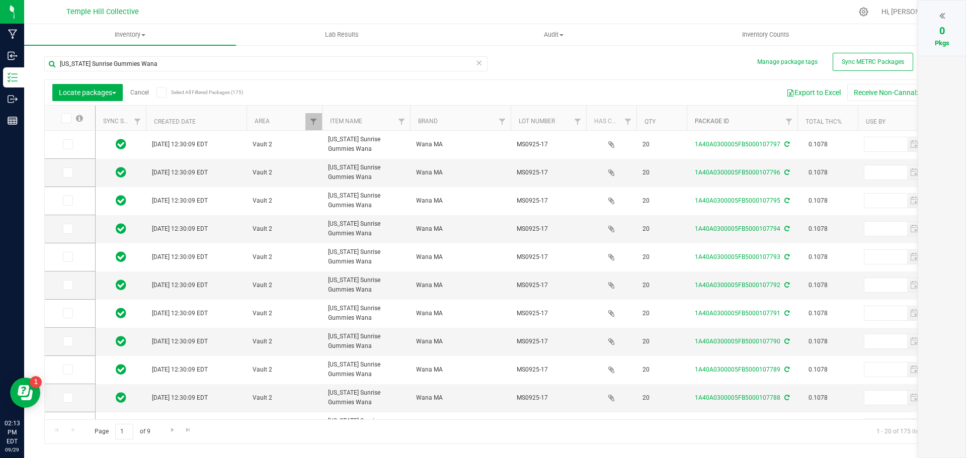
click at [714, 123] on link "Package ID" at bounding box center [712, 121] width 34 height 7
click at [63, 114] on span at bounding box center [66, 118] width 10 height 10
click at [0, 0] on input "checkbox" at bounding box center [0, 0] width 0 height 0
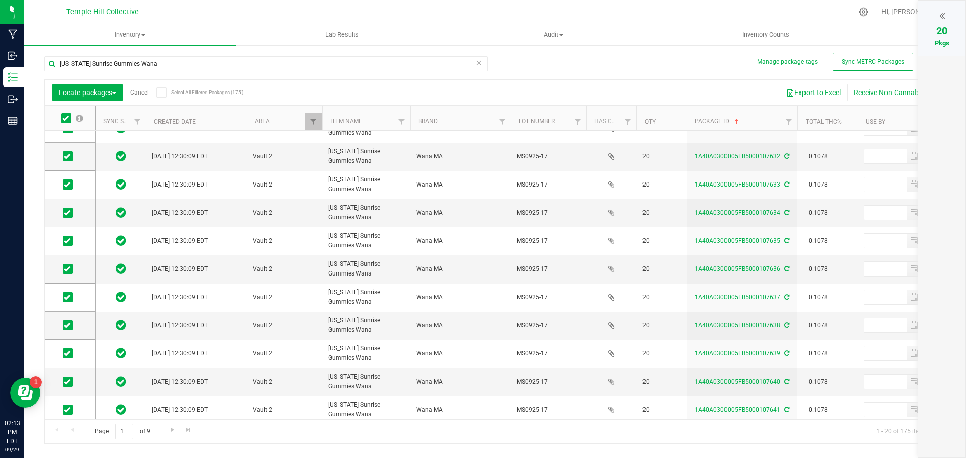
scroll to position [274, 0]
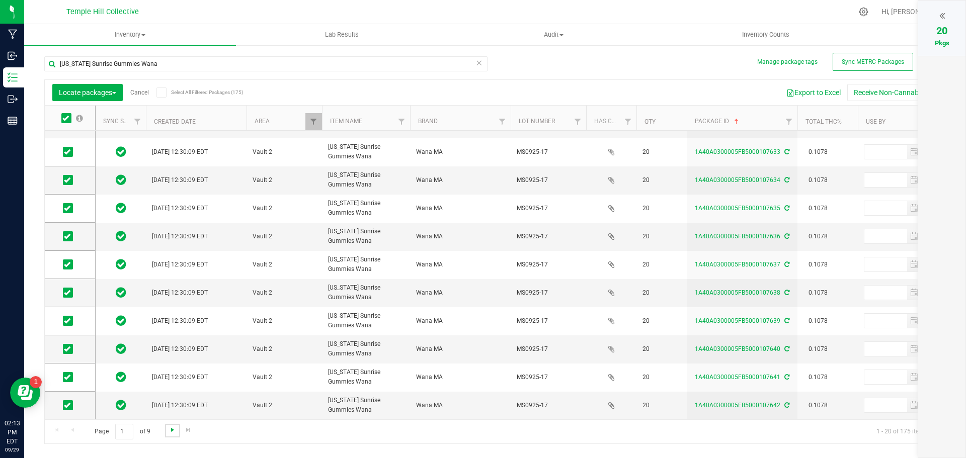
click at [170, 433] on span "Go to the next page" at bounding box center [172, 430] width 8 height 8
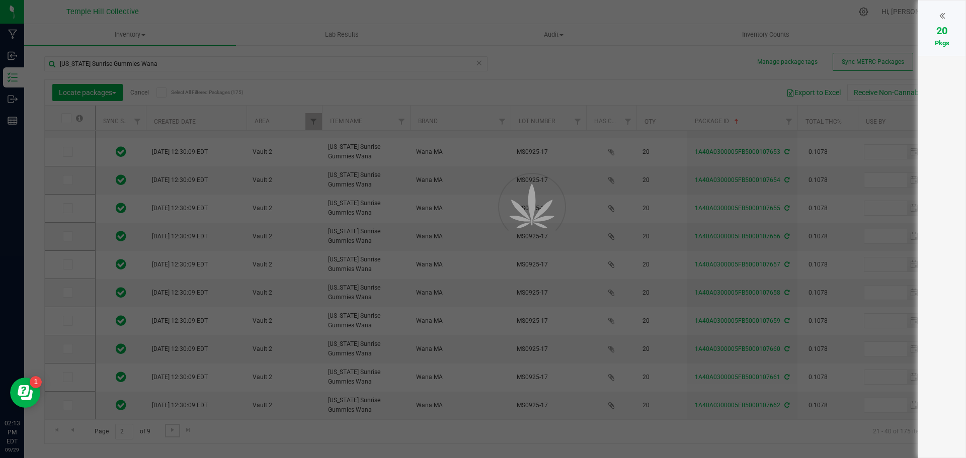
scroll to position [0, 0]
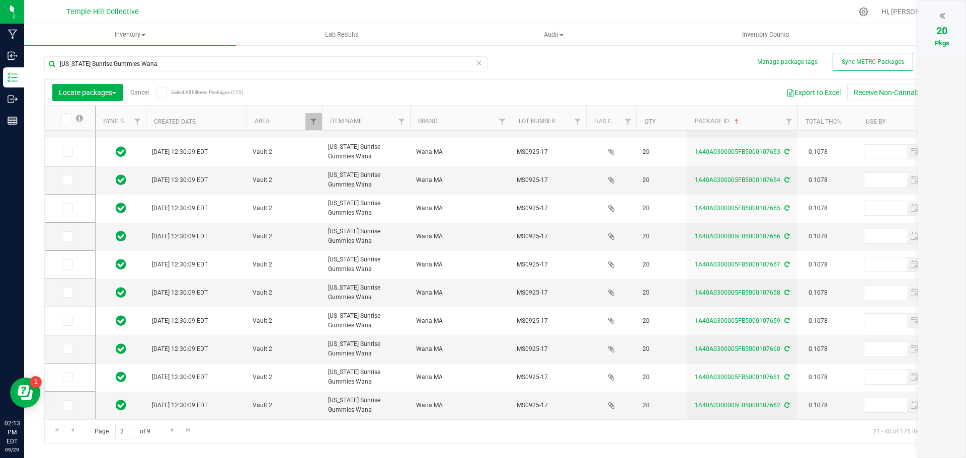
click at [67, 118] on icon at bounding box center [65, 118] width 7 height 0
click at [0, 0] on input "checkbox" at bounding box center [0, 0] width 0 height 0
click at [166, 433] on link "Go to the next page" at bounding box center [172, 431] width 15 height 14
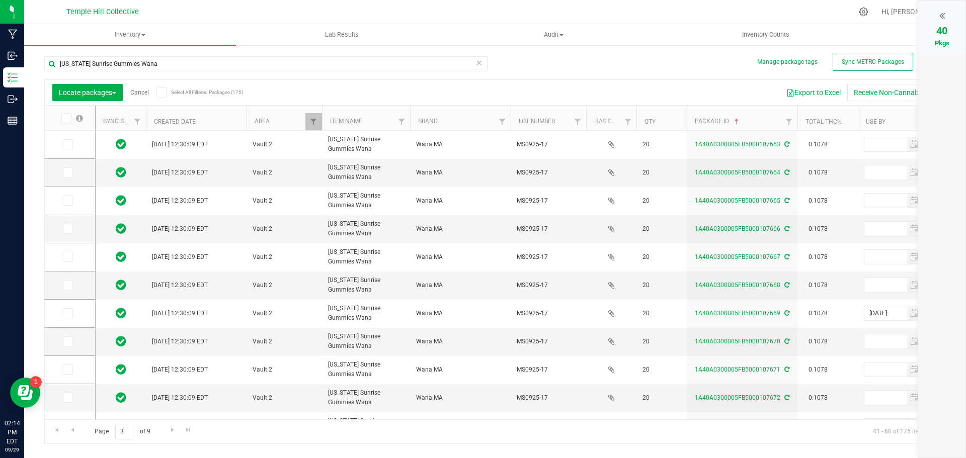
click at [63, 118] on icon at bounding box center [65, 118] width 7 height 0
click at [0, 0] on input "checkbox" at bounding box center [0, 0] width 0 height 0
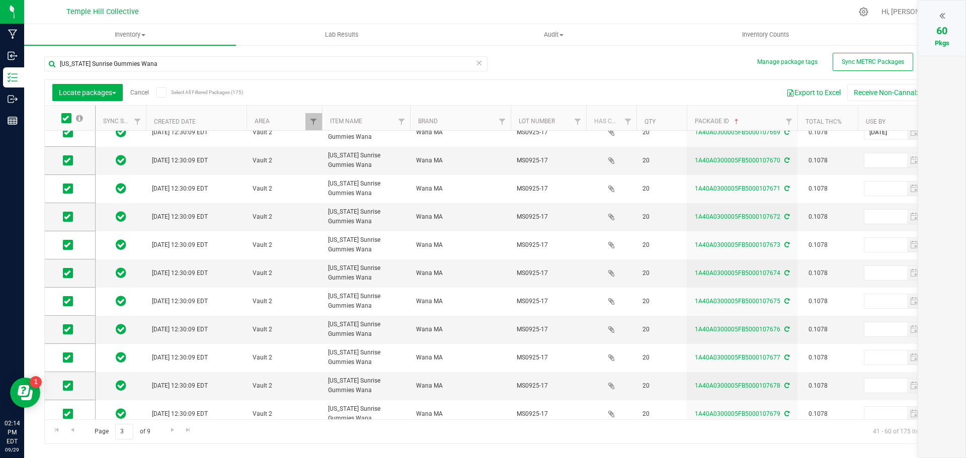
scroll to position [282, 0]
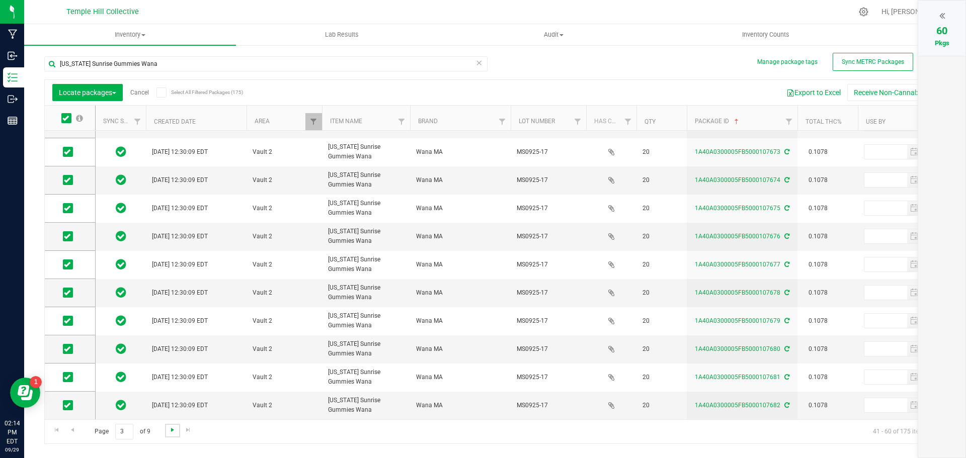
click at [169, 434] on span "Go to the next page" at bounding box center [172, 430] width 8 height 8
click at [66, 118] on icon at bounding box center [65, 118] width 7 height 0
click at [0, 0] on input "checkbox" at bounding box center [0, 0] width 0 height 0
click at [169, 435] on link "Go to the next page" at bounding box center [172, 431] width 15 height 14
click at [62, 122] on span at bounding box center [66, 118] width 10 height 10
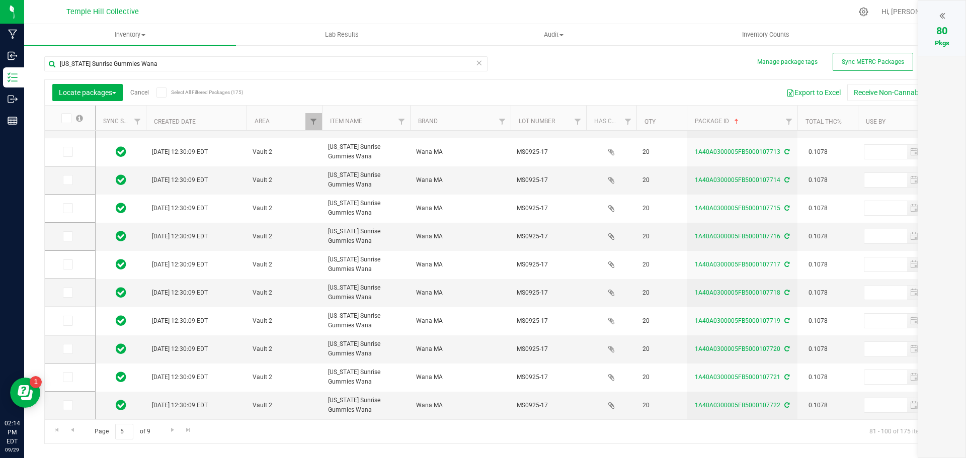
click at [0, 0] on input "checkbox" at bounding box center [0, 0] width 0 height 0
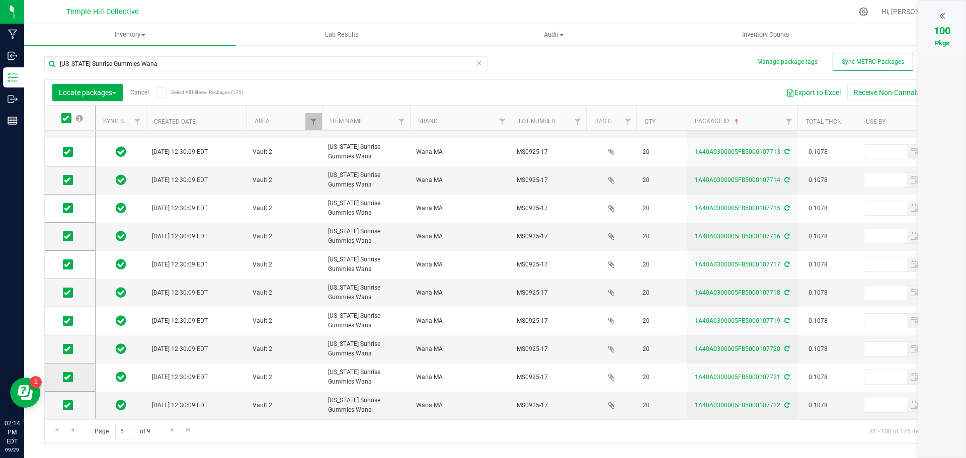
drag, startPoint x: 66, startPoint y: 377, endPoint x: 65, endPoint y: 385, distance: 7.6
click at [66, 377] on icon at bounding box center [67, 377] width 7 height 0
click at [0, 0] on input "checkbox" at bounding box center [0, 0] width 0 height 0
drag, startPoint x: 65, startPoint y: 421, endPoint x: 64, endPoint y: 412, distance: 8.6
click at [64, 421] on div "Page 5 of 9 81 - 100 of 175 items" at bounding box center [495, 431] width 900 height 24
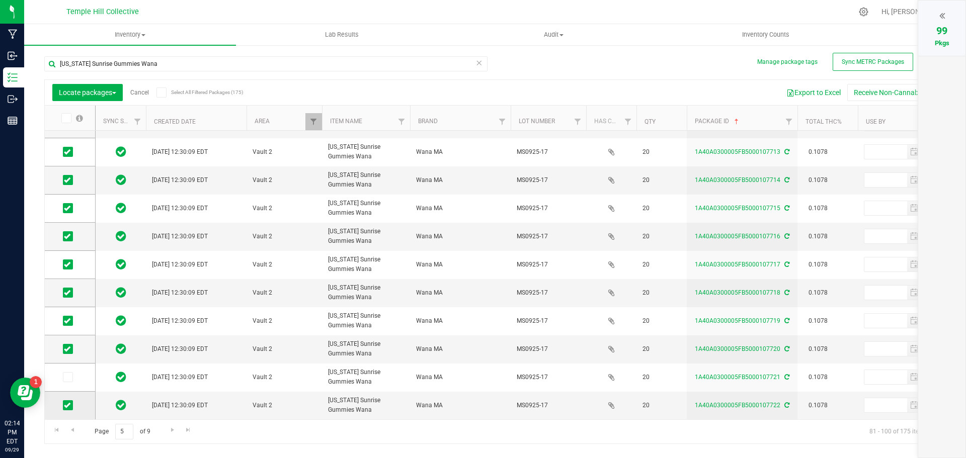
click at [64, 405] on icon at bounding box center [67, 405] width 7 height 0
click at [0, 0] on input "checkbox" at bounding box center [0, 0] width 0 height 0
click at [949, 31] on div "98" at bounding box center [941, 30] width 27 height 15
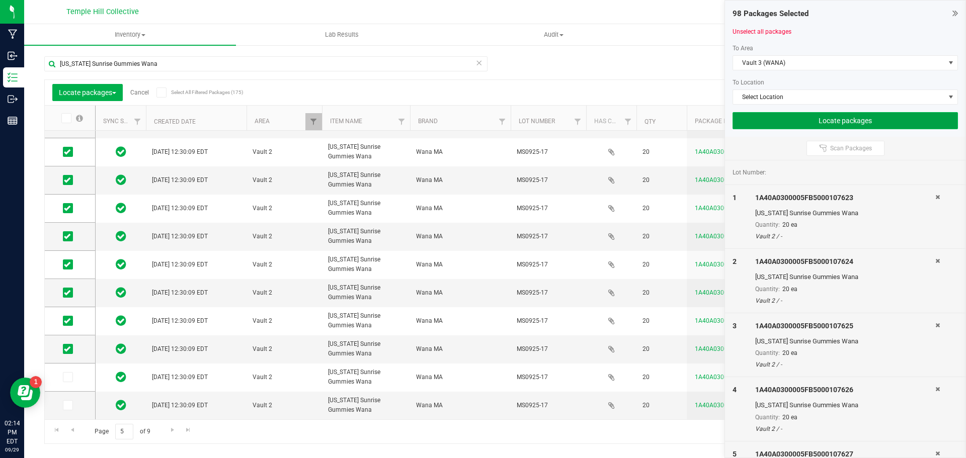
click at [817, 122] on button "Locate packages" at bounding box center [844, 120] width 225 height 17
